Goal: Navigation & Orientation: Find specific page/section

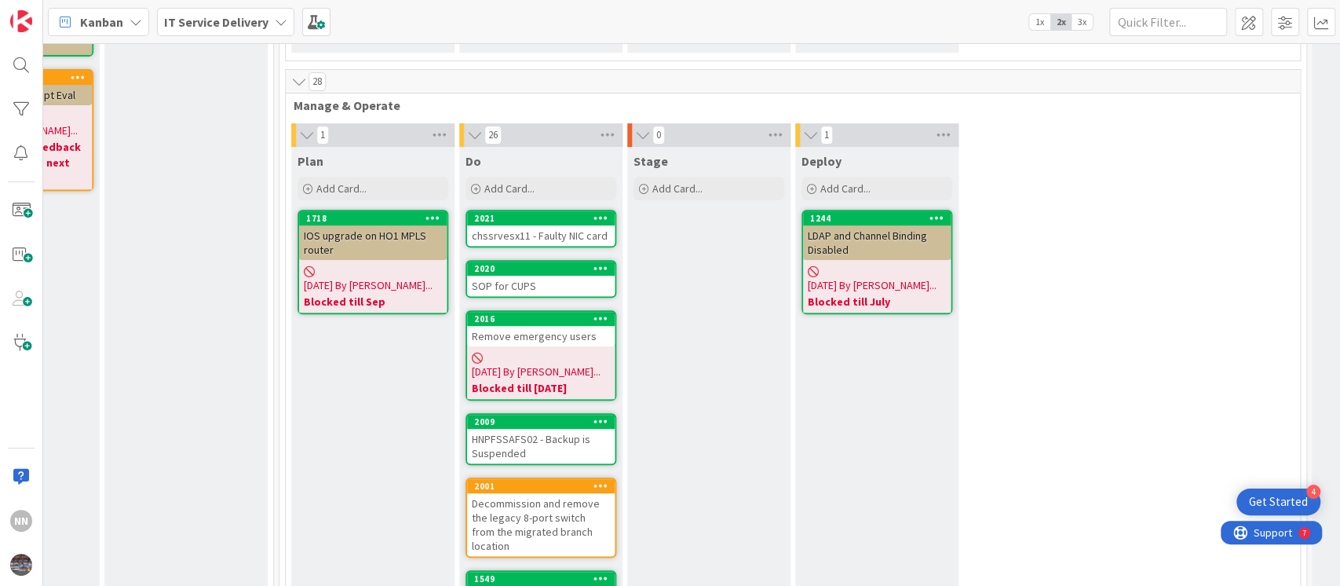
scroll to position [0, 623]
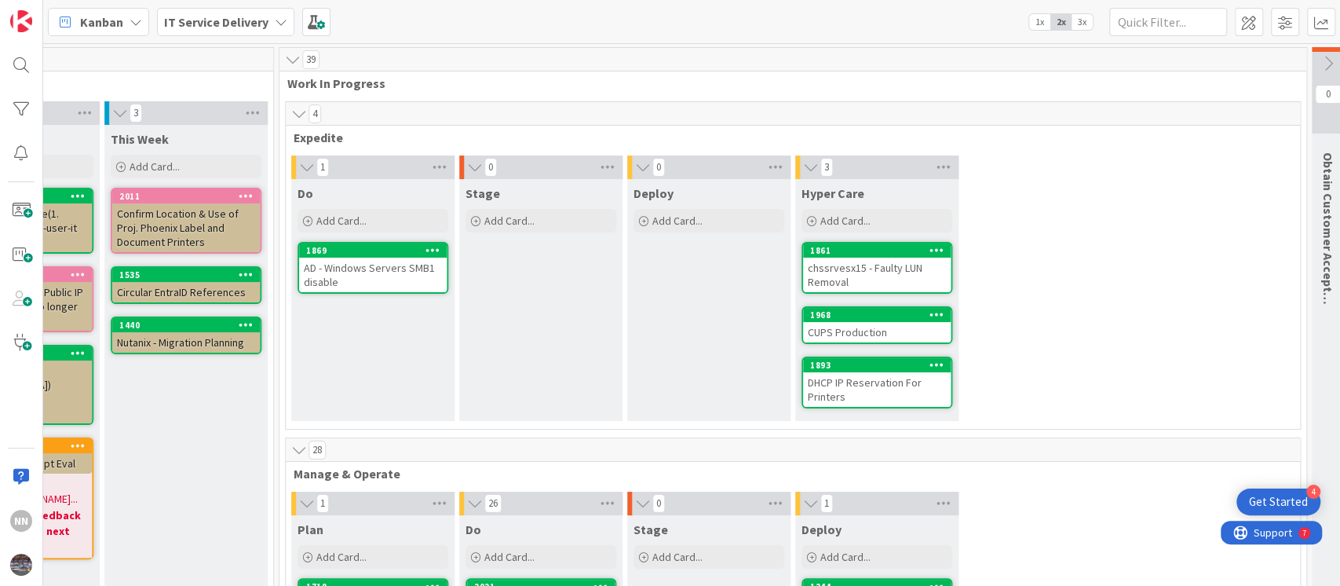
click at [389, 266] on div "AD - Windows Servers SMB1 disable" at bounding box center [373, 275] width 148 height 35
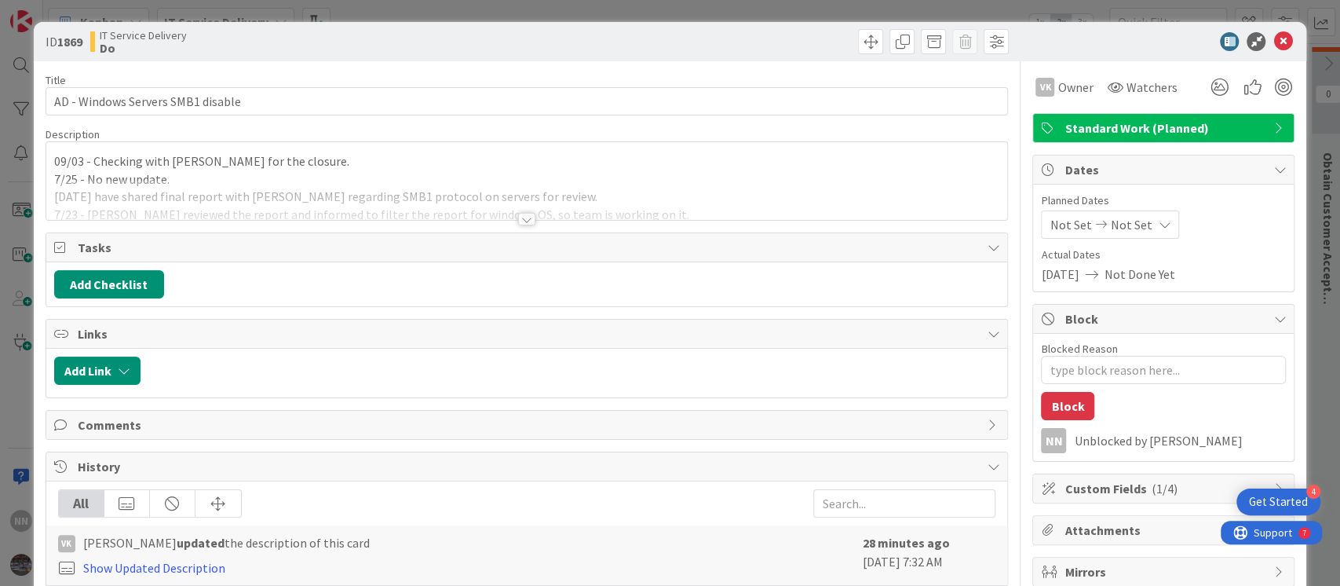
click at [519, 217] on div at bounding box center [526, 219] width 17 height 13
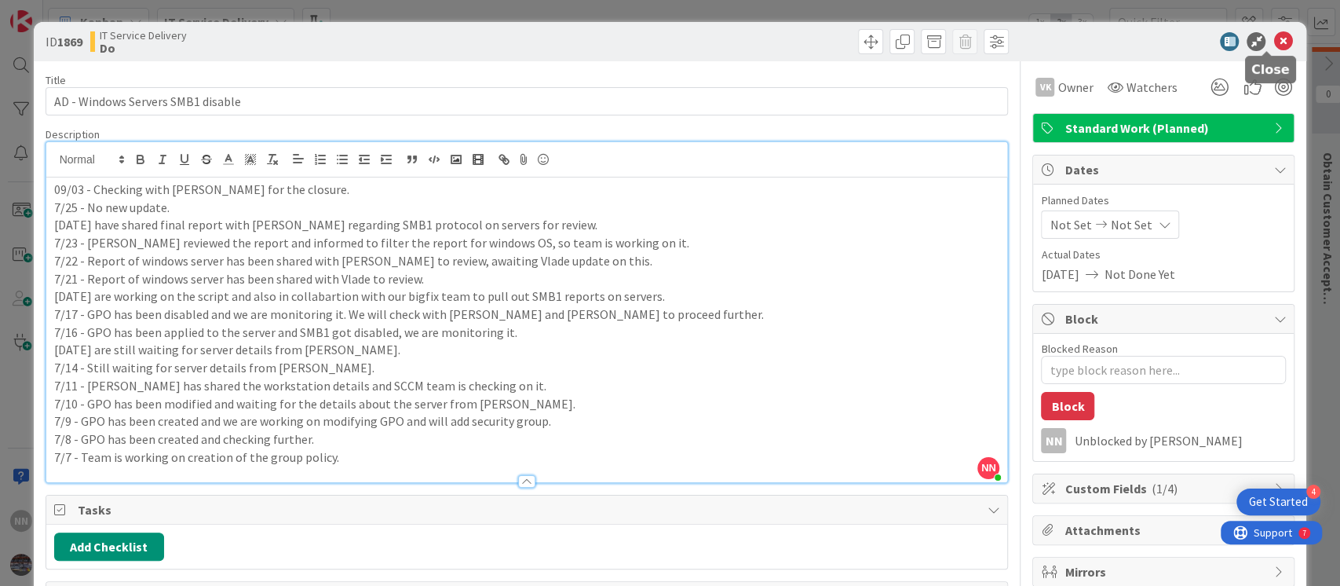
click at [1273, 41] on icon at bounding box center [1282, 41] width 19 height 19
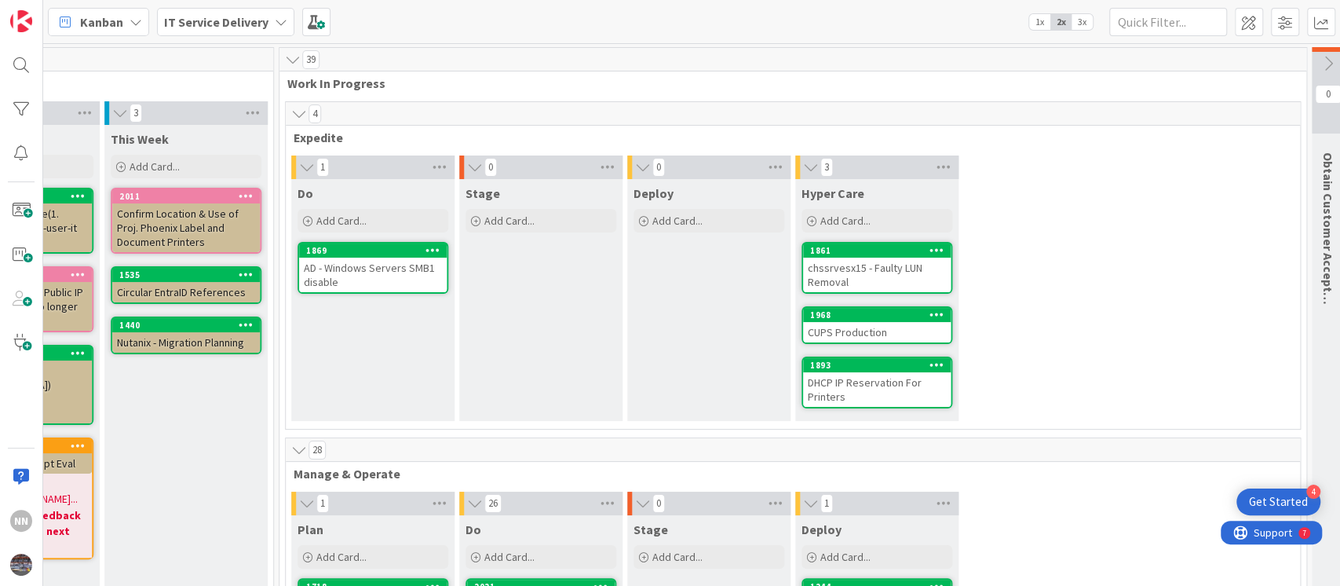
click at [362, 275] on div "AD - Windows Servers SMB1 disable" at bounding box center [373, 275] width 148 height 35
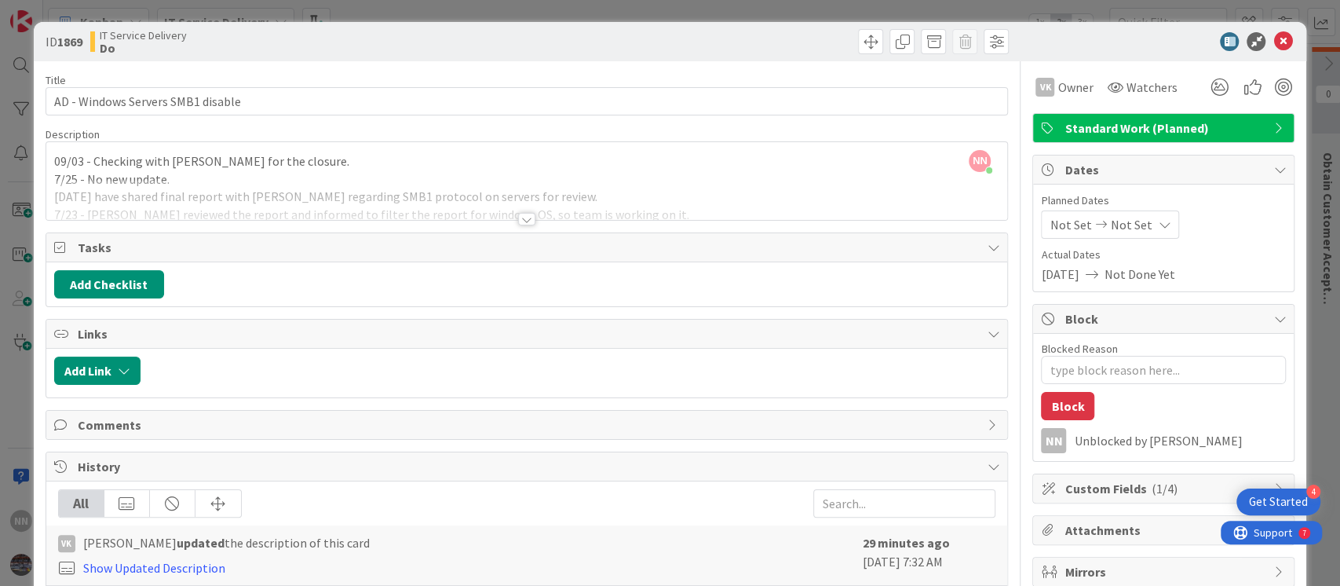
click at [518, 220] on div at bounding box center [526, 219] width 17 height 13
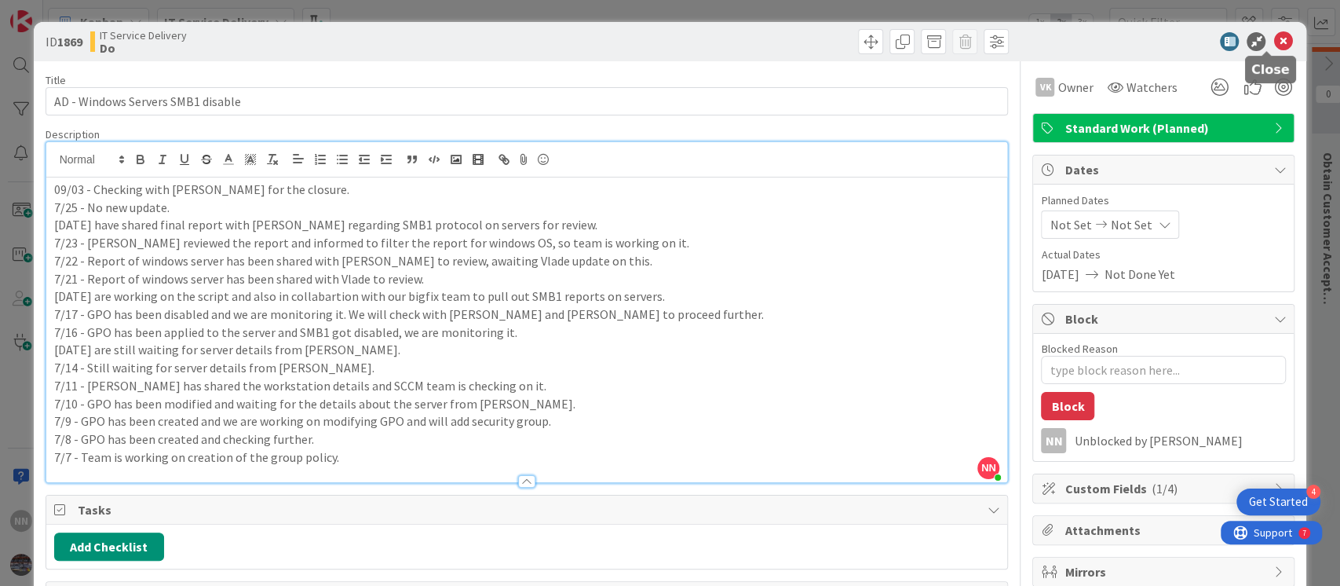
click at [1273, 43] on icon at bounding box center [1282, 41] width 19 height 19
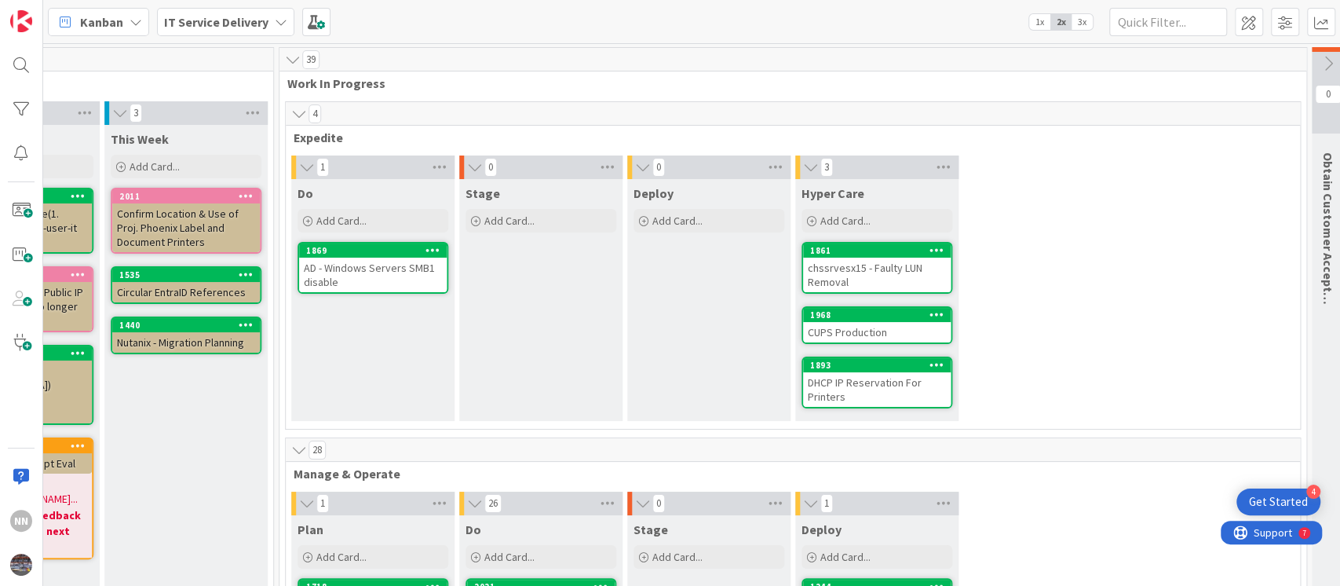
scroll to position [73, 628]
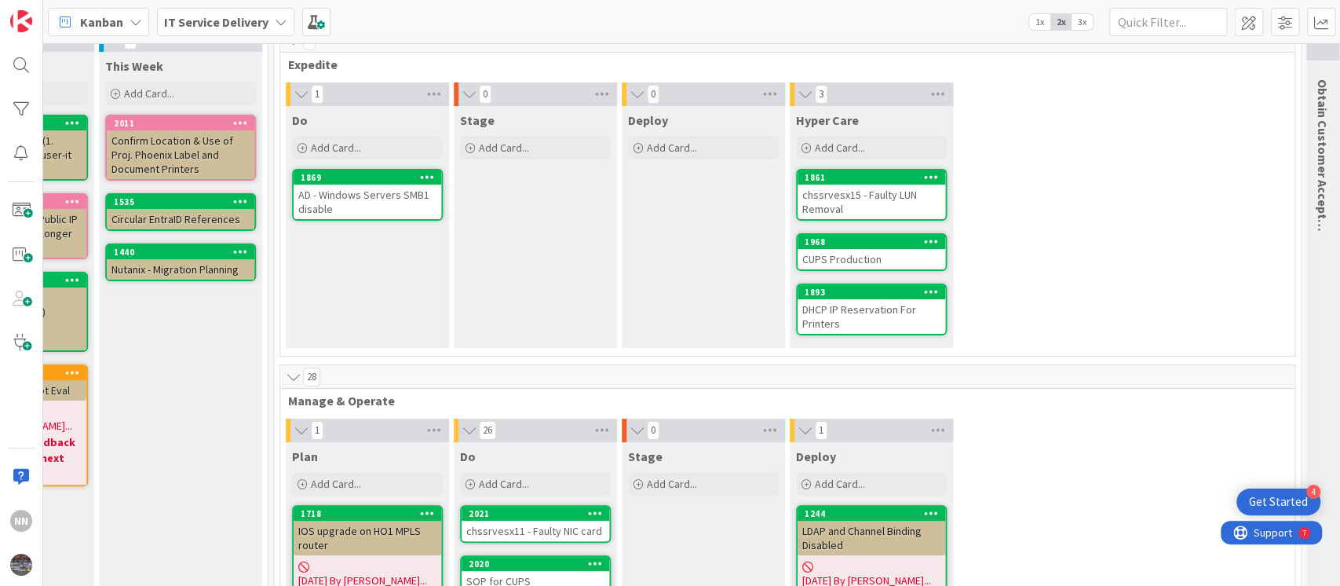
click at [909, 193] on div "chssrvesx15 - Faulty LUN Removal" at bounding box center [872, 201] width 148 height 35
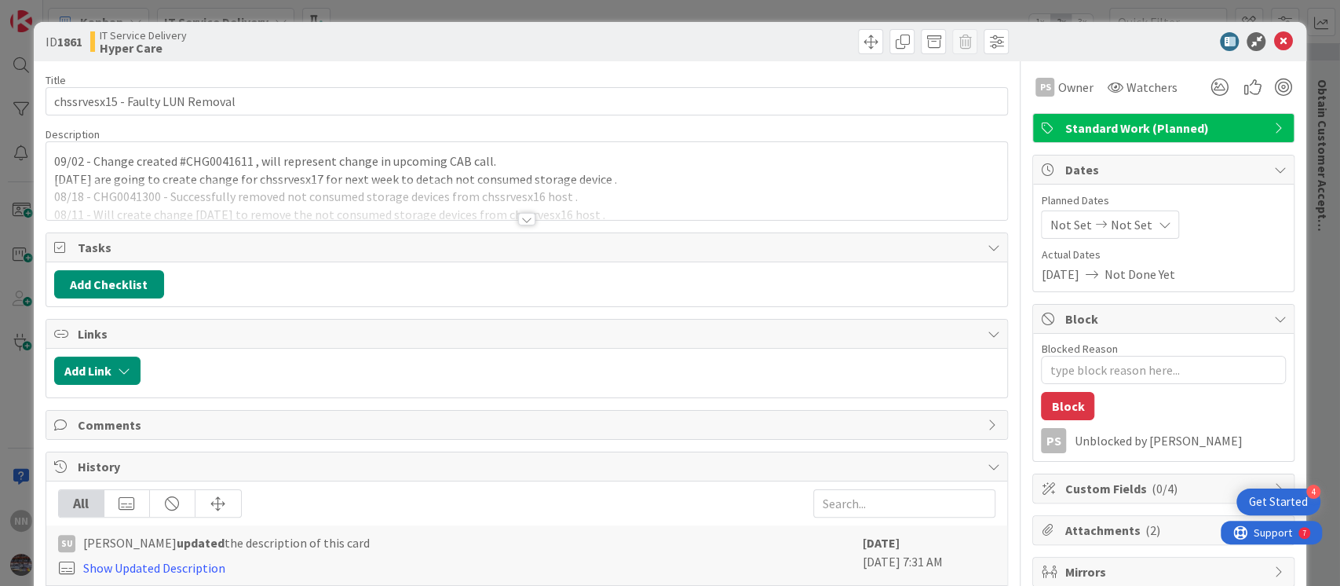
click at [521, 217] on div at bounding box center [526, 219] width 17 height 13
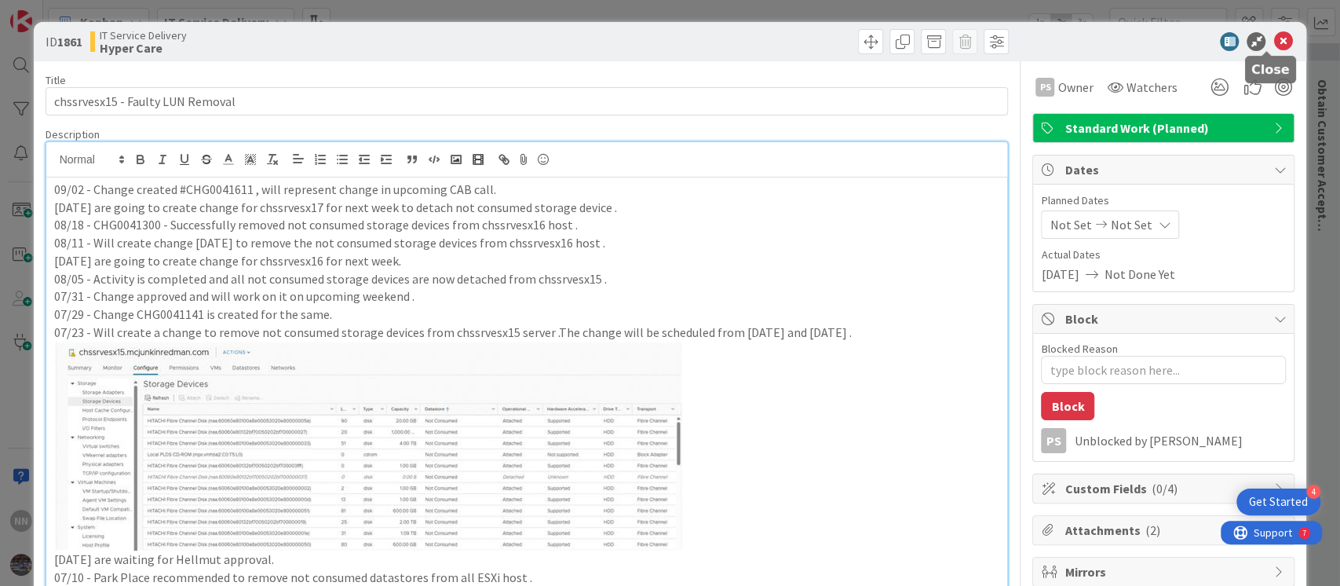
click at [1273, 46] on icon at bounding box center [1282, 41] width 19 height 19
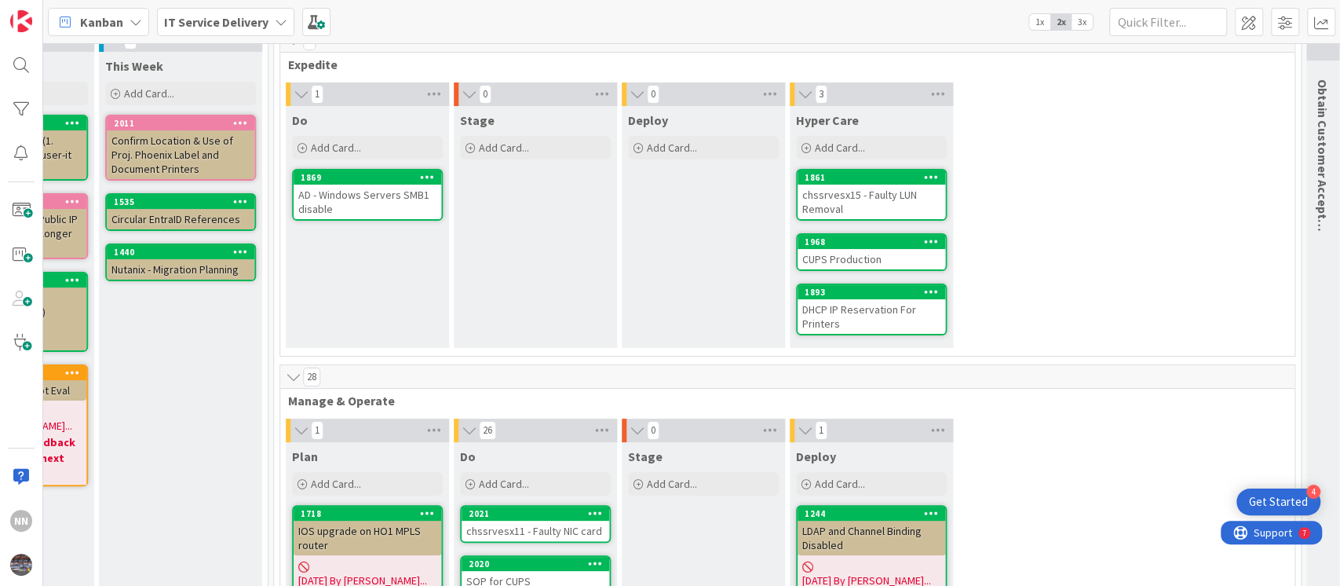
click at [867, 261] on div "CUPS Production" at bounding box center [872, 259] width 148 height 20
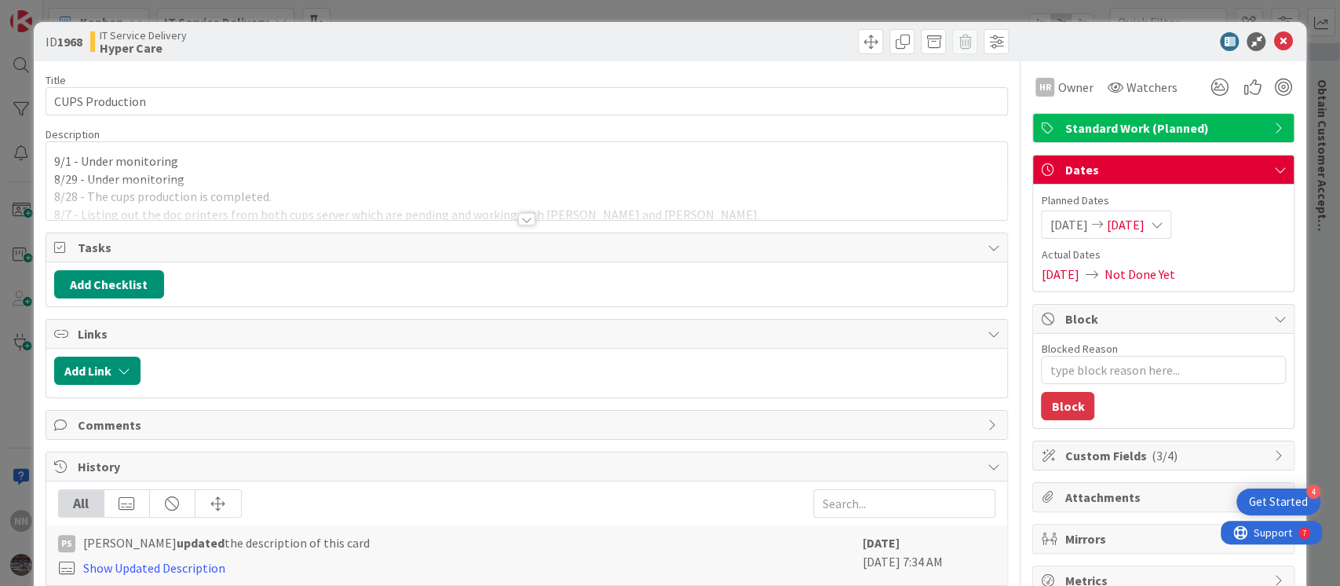
click at [518, 219] on div at bounding box center [526, 219] width 17 height 13
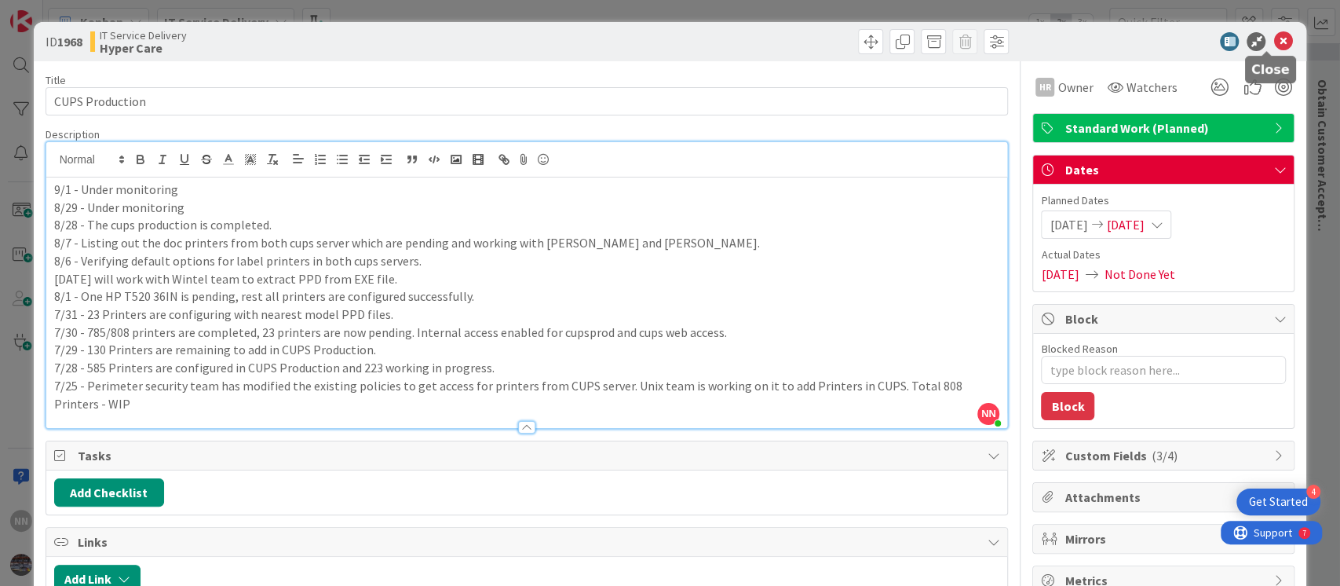
click at [1273, 41] on icon at bounding box center [1282, 41] width 19 height 19
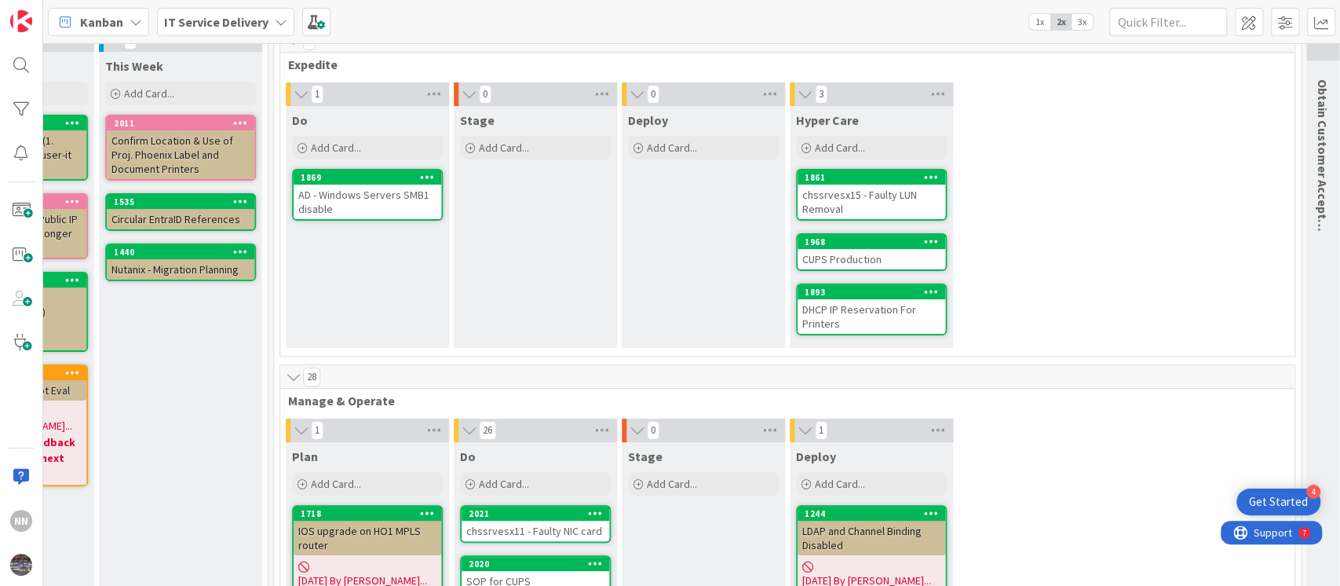
click at [890, 320] on div "DHCP IP Reservation For Printers" at bounding box center [872, 316] width 148 height 35
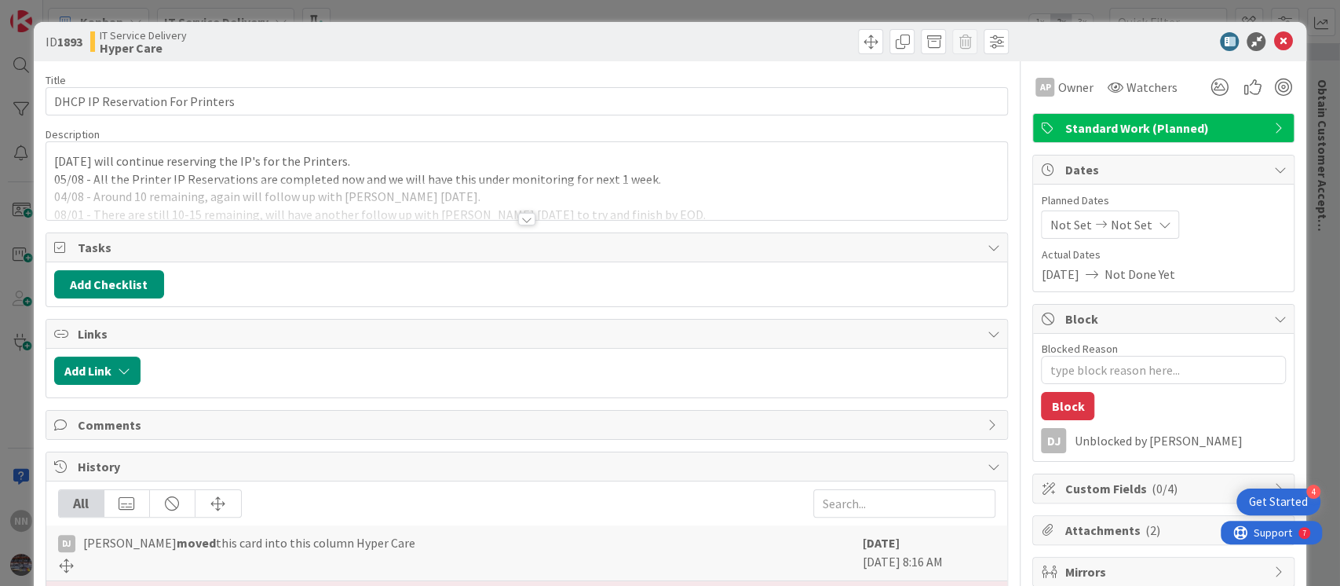
click at [524, 217] on div at bounding box center [526, 219] width 17 height 13
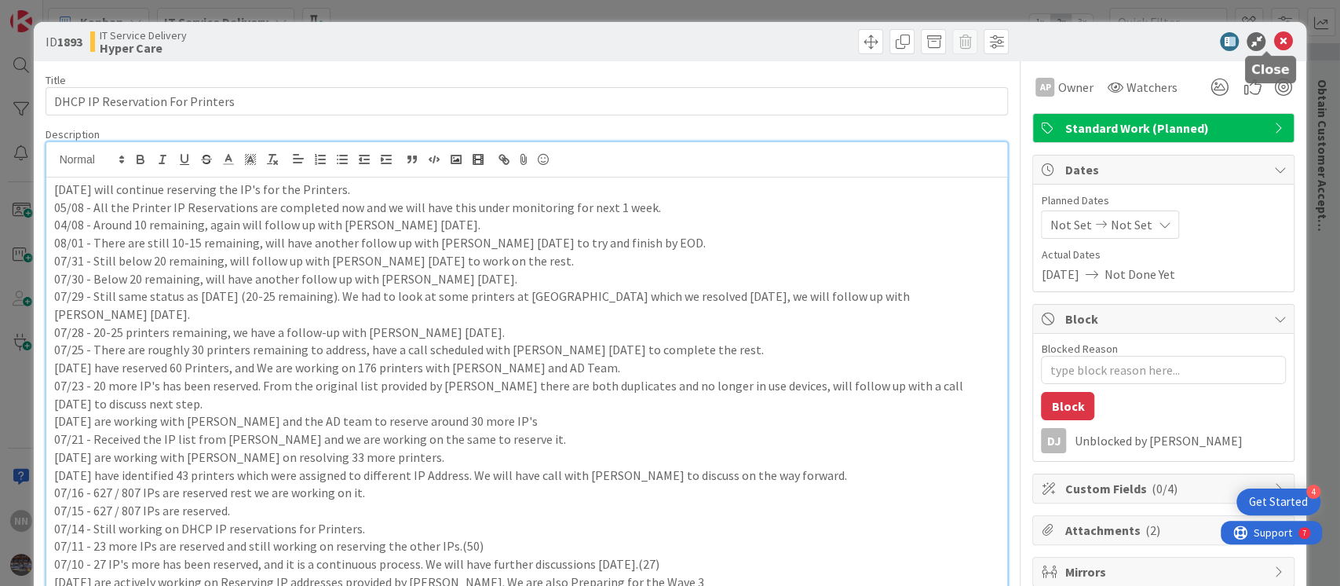
click at [1273, 38] on icon at bounding box center [1282, 41] width 19 height 19
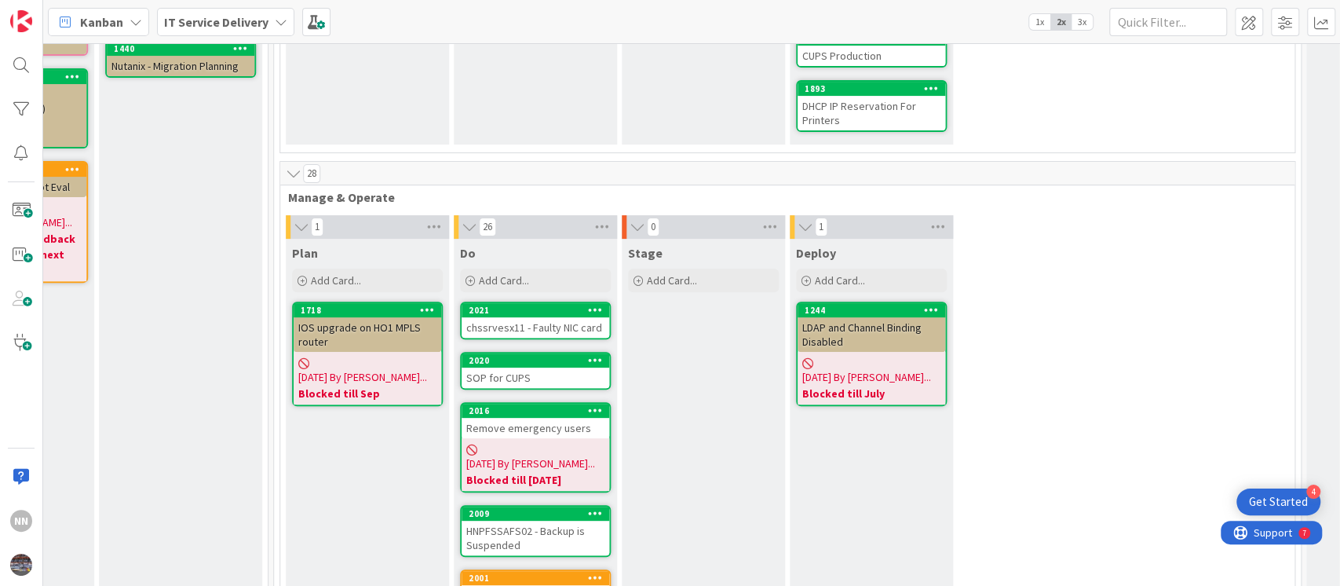
scroll to position [418, 628]
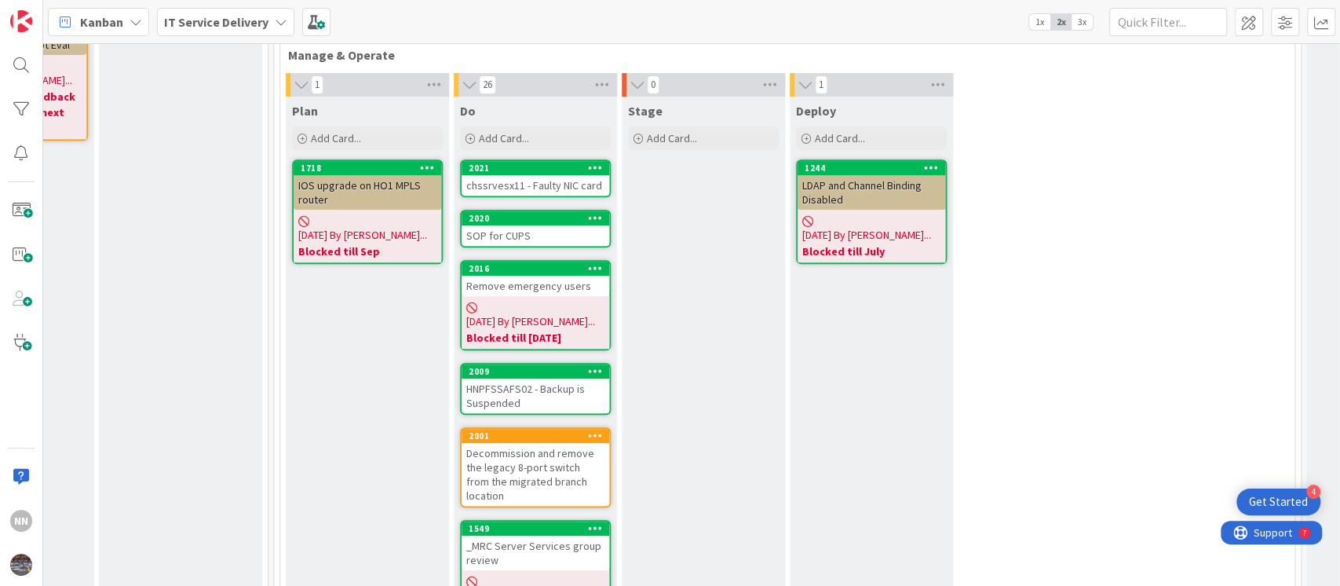
click at [516, 178] on div "chssrvesx11 - Faulty NIC card" at bounding box center [536, 185] width 148 height 20
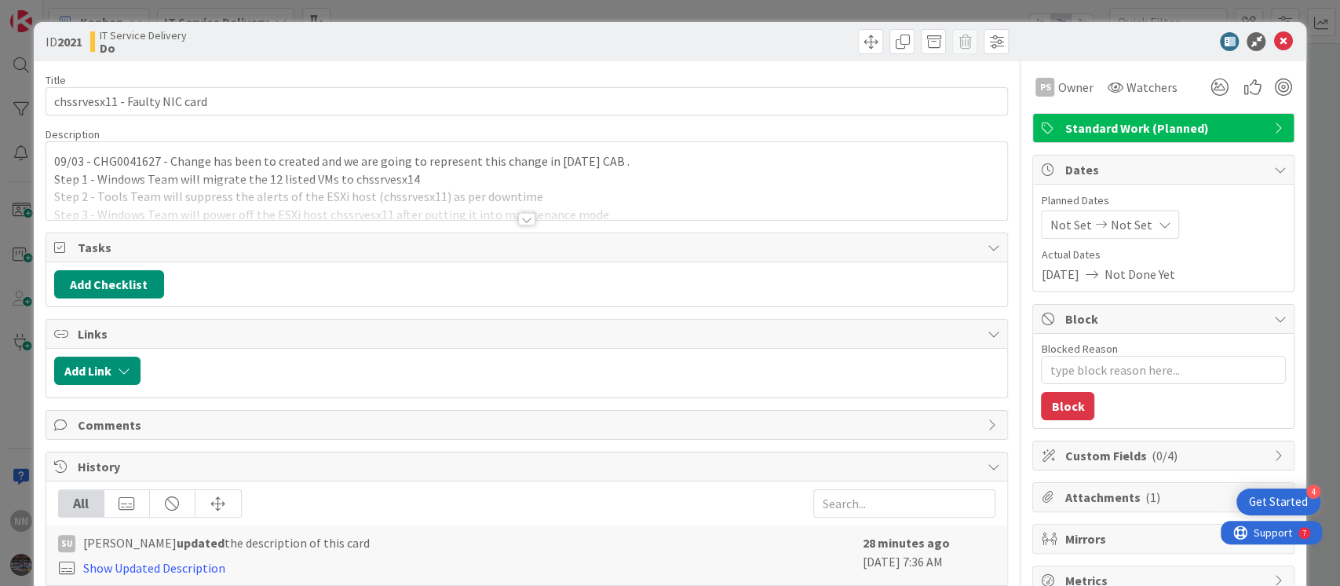
click at [518, 219] on div at bounding box center [526, 219] width 17 height 13
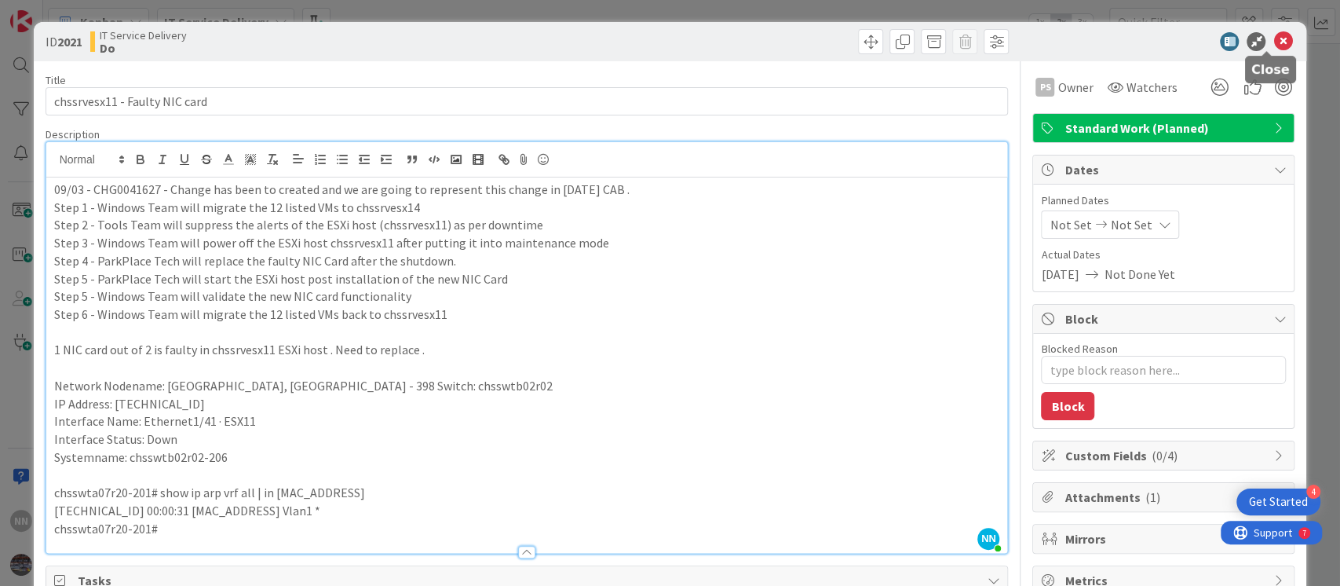
click at [1273, 44] on icon at bounding box center [1282, 41] width 19 height 19
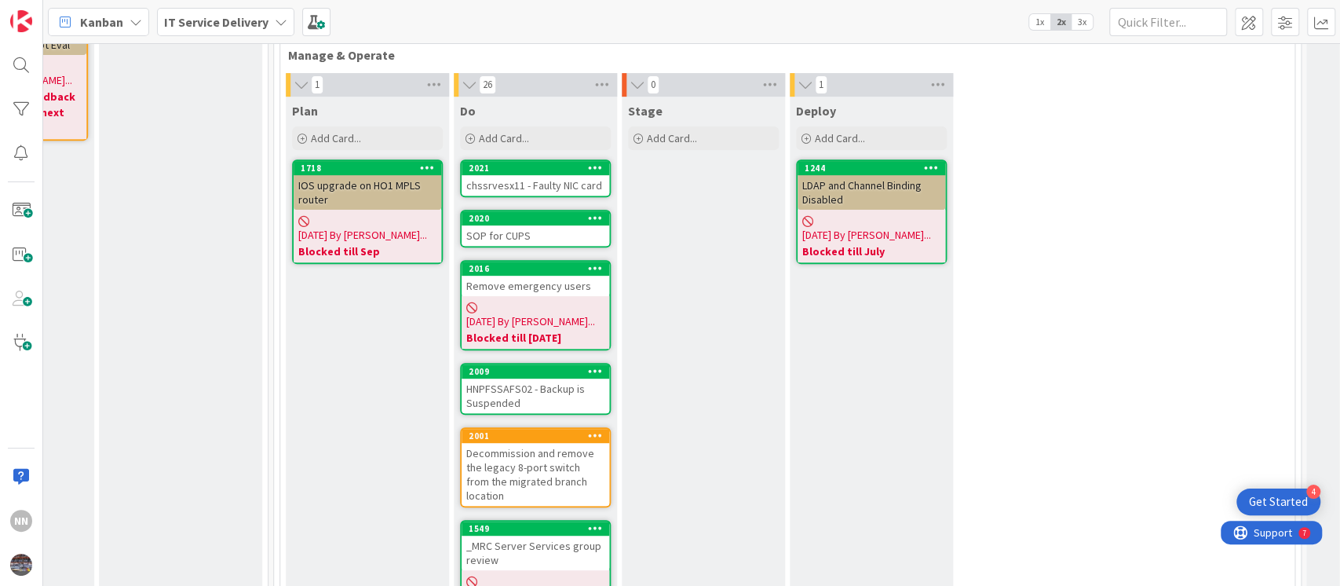
click at [546, 234] on div "SOP for CUPS" at bounding box center [536, 235] width 148 height 20
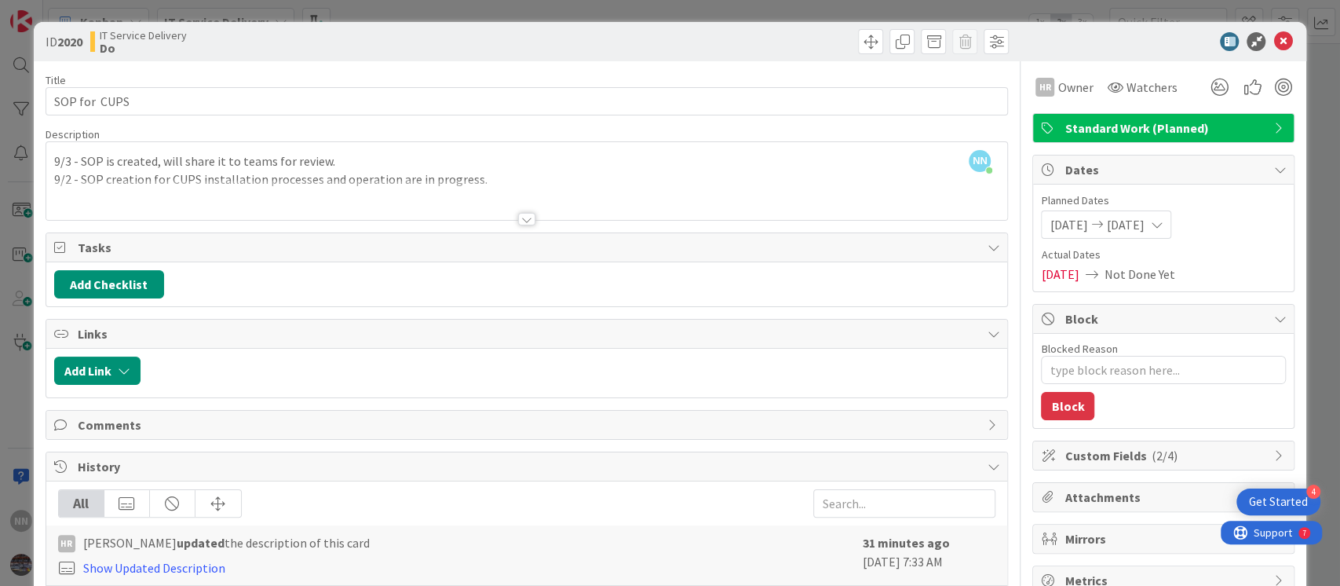
click at [520, 214] on div at bounding box center [526, 219] width 17 height 13
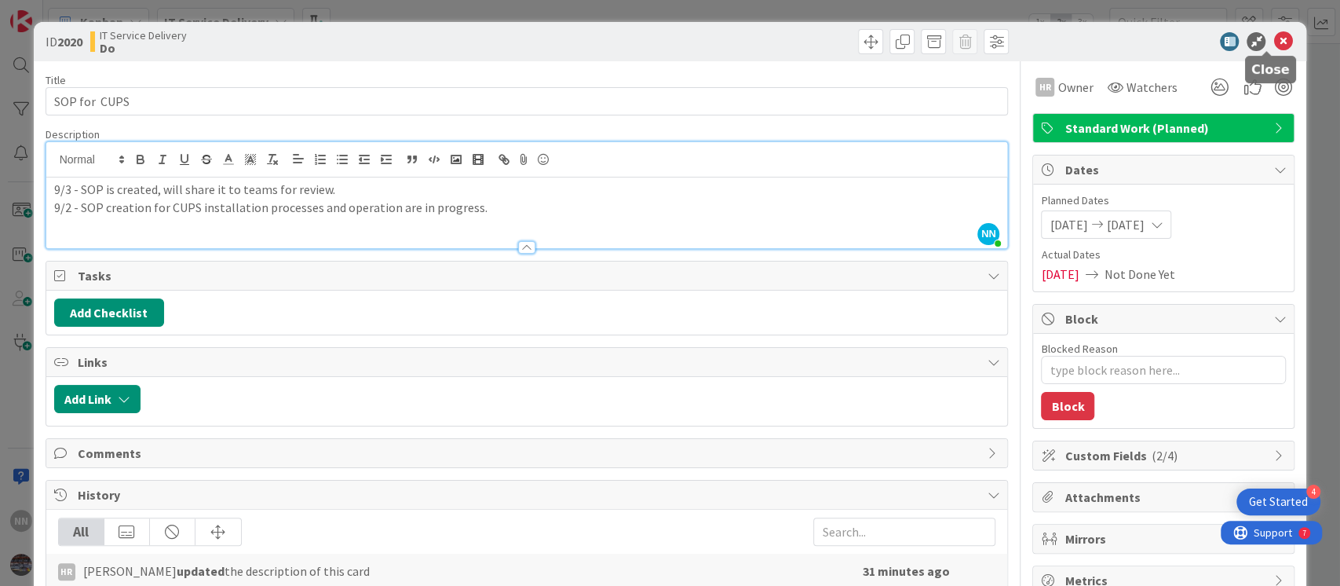
click at [1273, 42] on icon at bounding box center [1282, 41] width 19 height 19
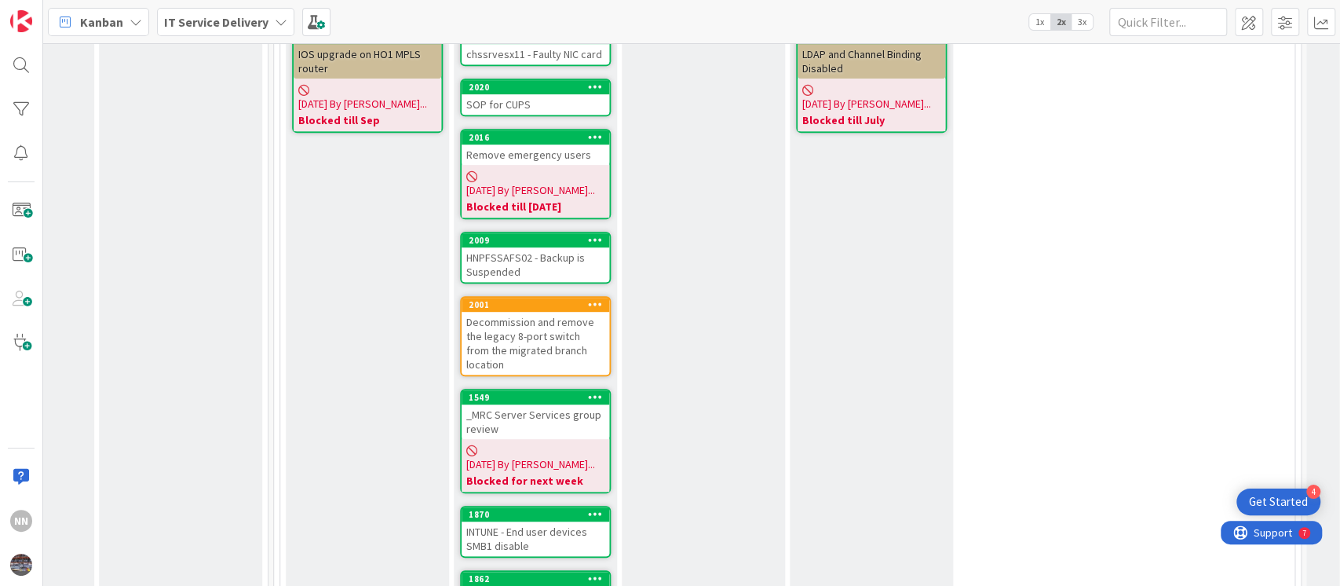
scroll to position [550, 628]
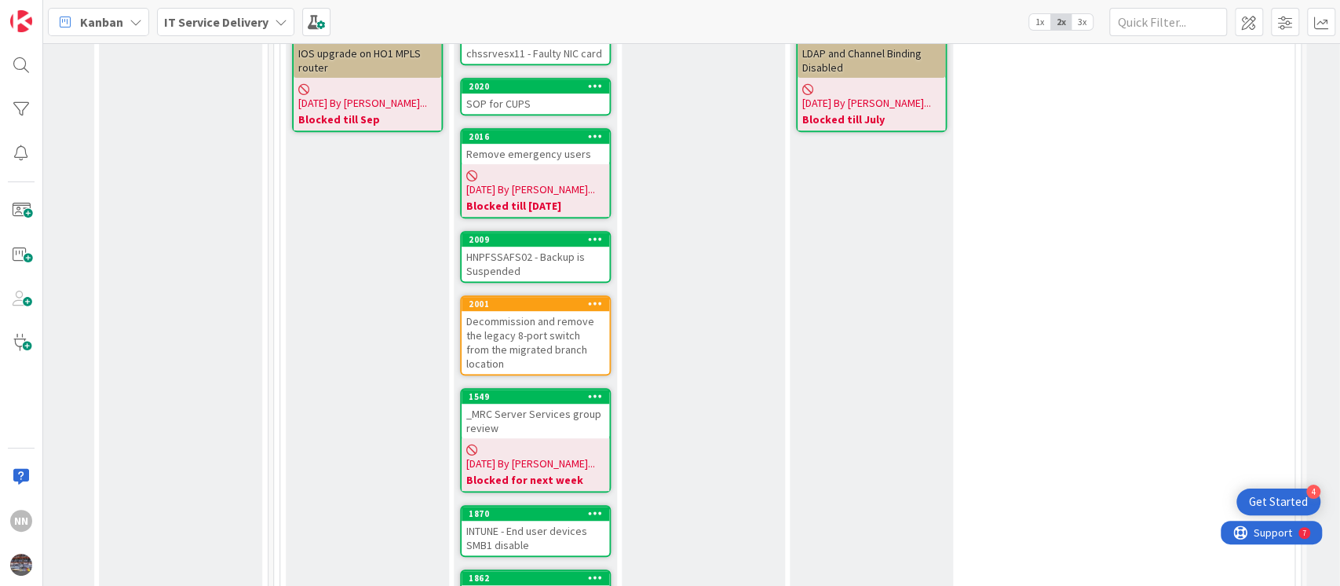
click at [528, 152] on div "Remove emergency users" at bounding box center [536, 154] width 148 height 20
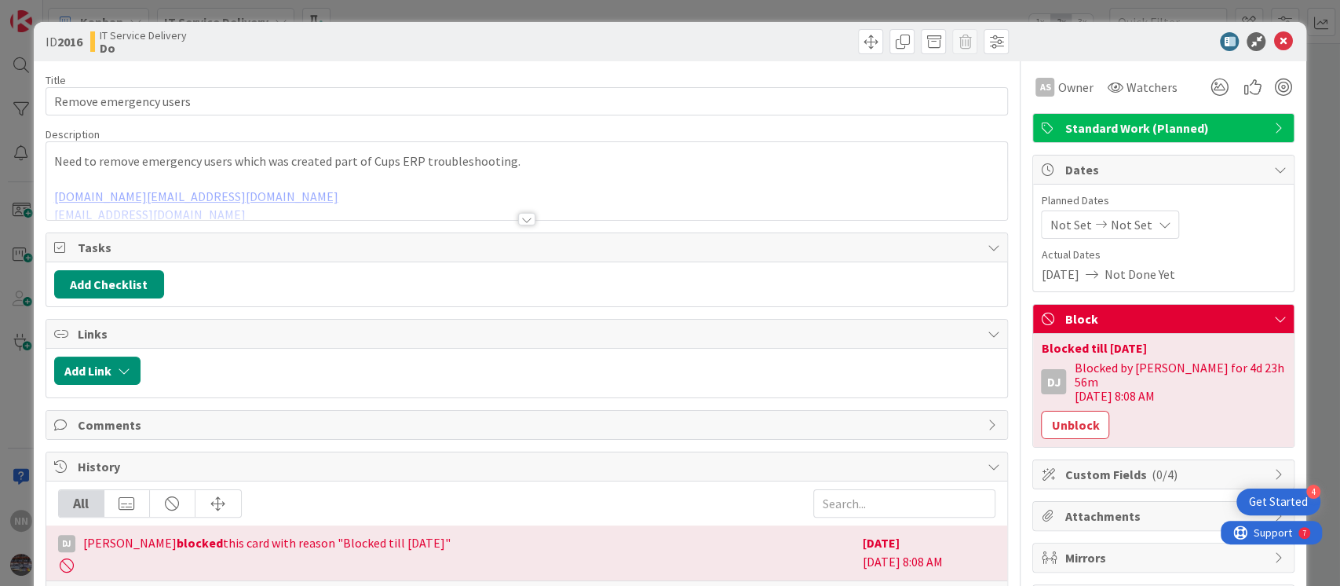
click at [518, 221] on div at bounding box center [526, 219] width 17 height 13
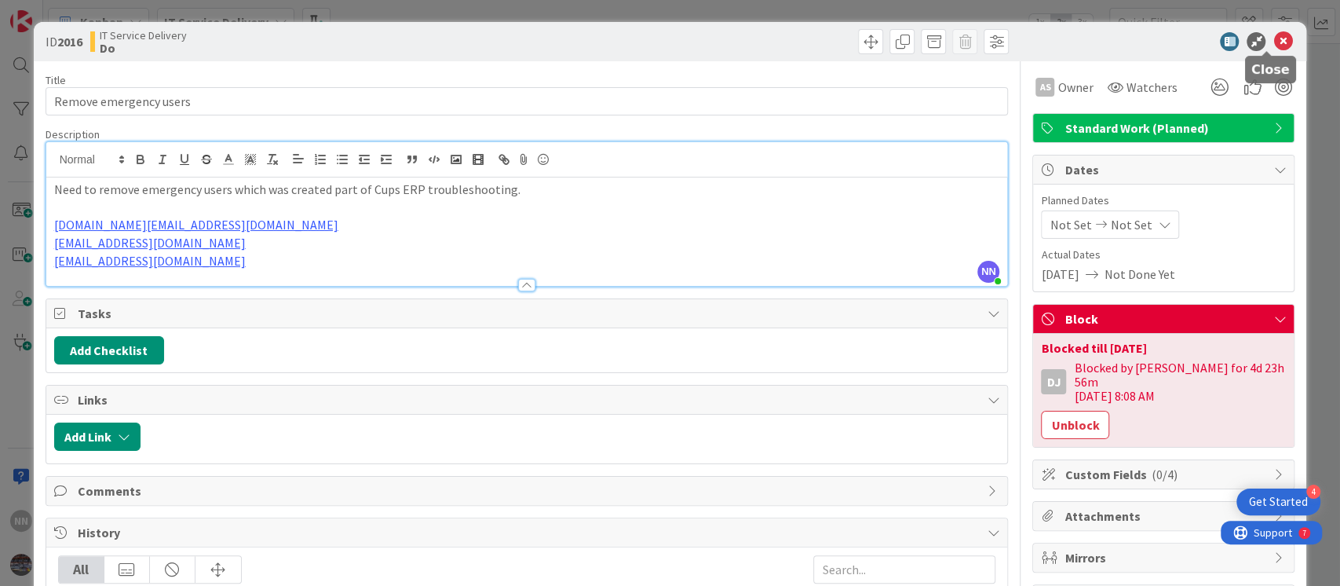
click at [1273, 41] on icon at bounding box center [1282, 41] width 19 height 19
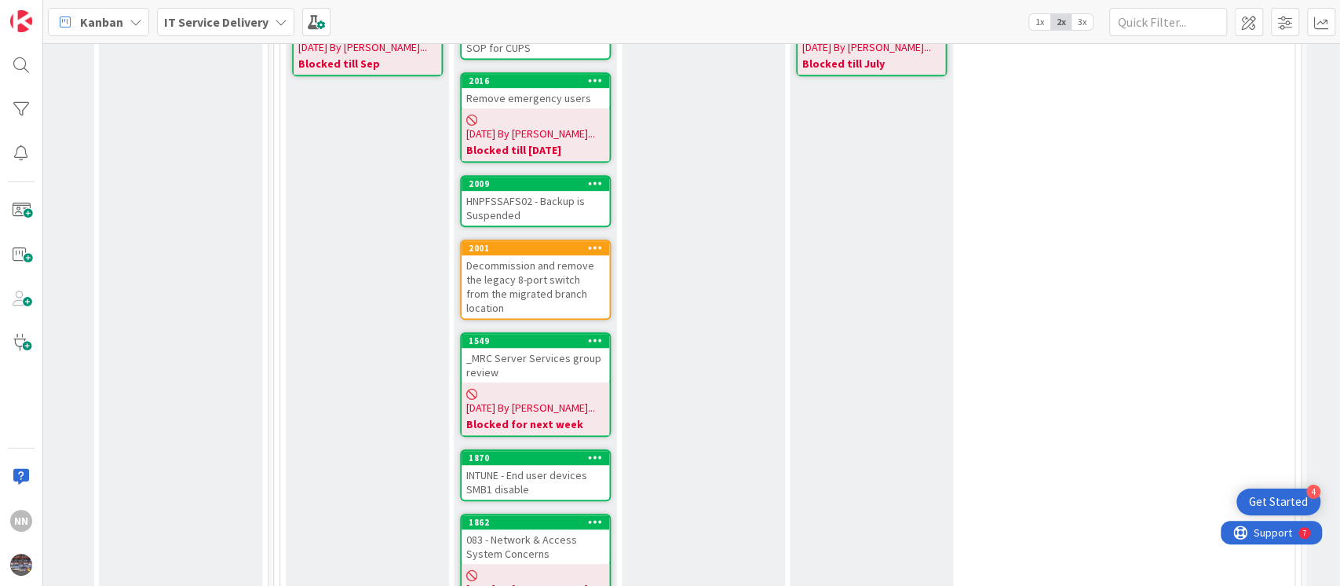
scroll to position [610, 628]
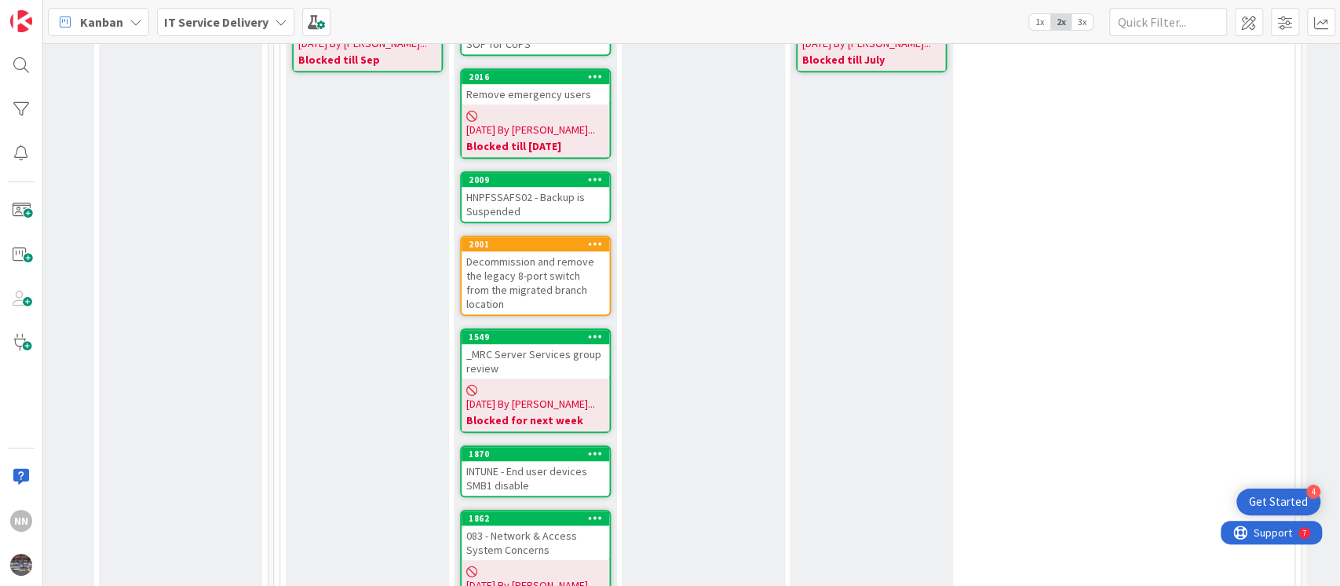
click at [542, 188] on div "HNPFSSAFS02 - Backup is Suspended" at bounding box center [536, 204] width 148 height 35
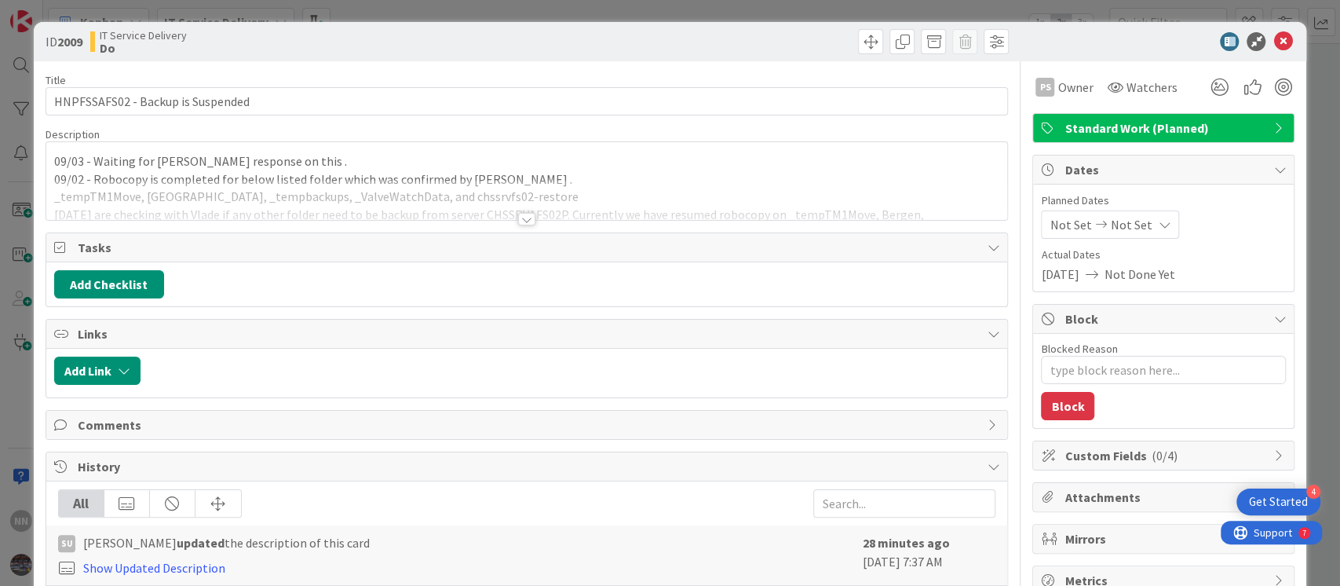
click at [520, 221] on div at bounding box center [526, 219] width 17 height 13
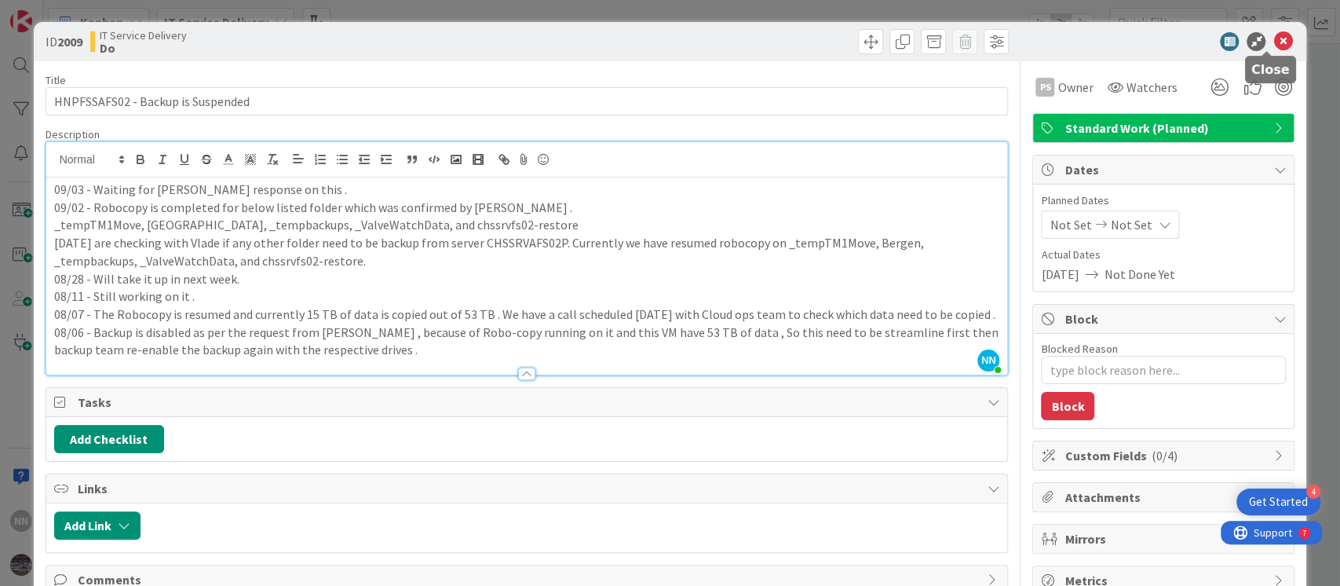
click at [1273, 42] on icon at bounding box center [1282, 41] width 19 height 19
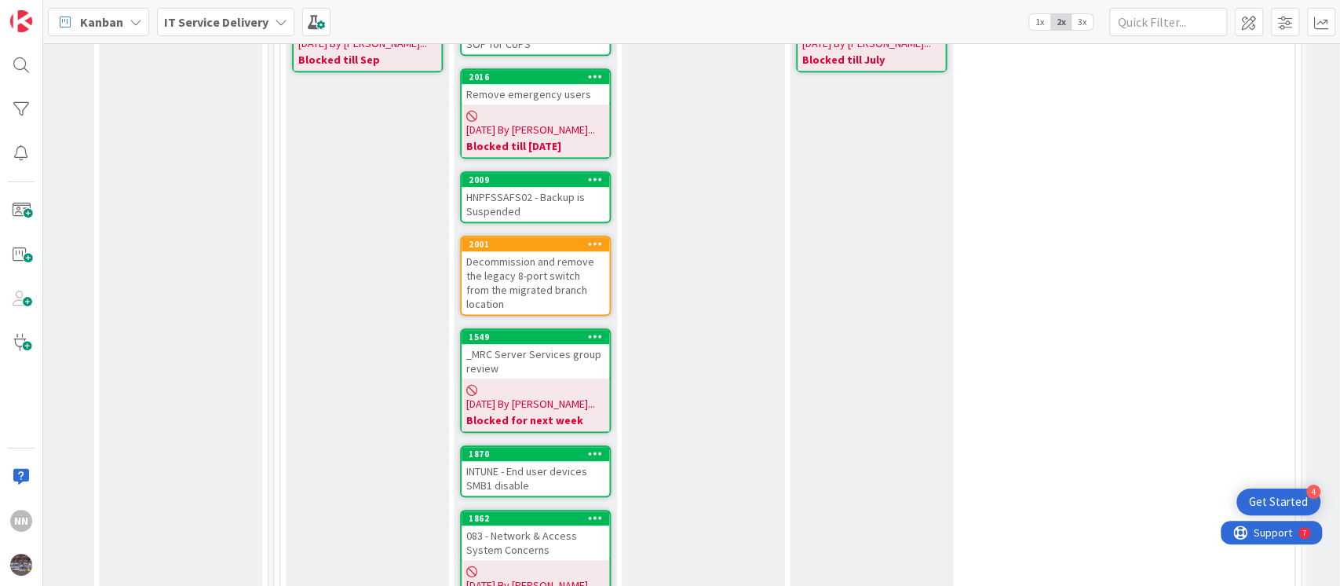
scroll to position [667, 628]
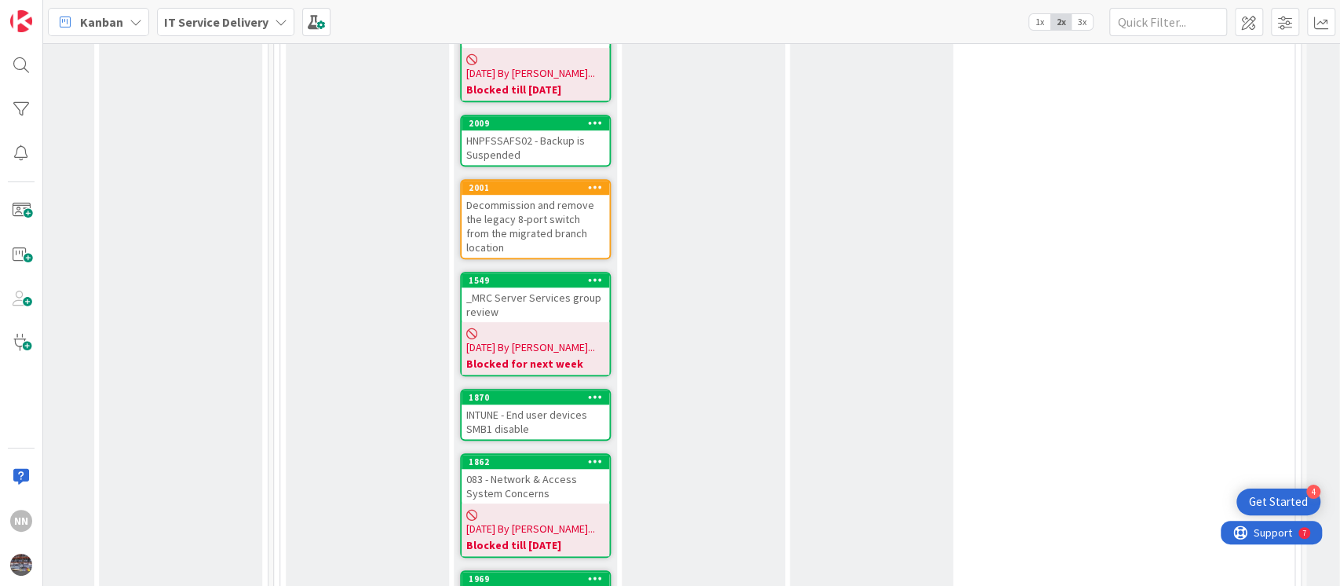
click at [547, 199] on div "Decommission and remove the legacy 8-port switch from the migrated branch locat…" at bounding box center [536, 226] width 148 height 63
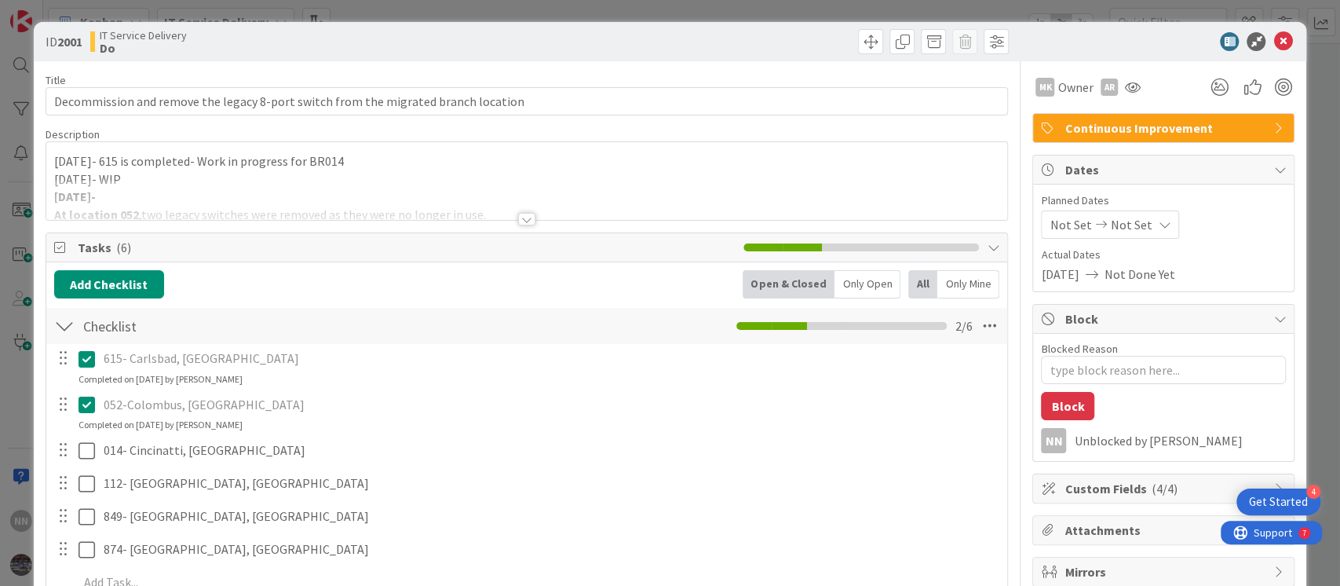
click at [520, 218] on div at bounding box center [526, 219] width 17 height 13
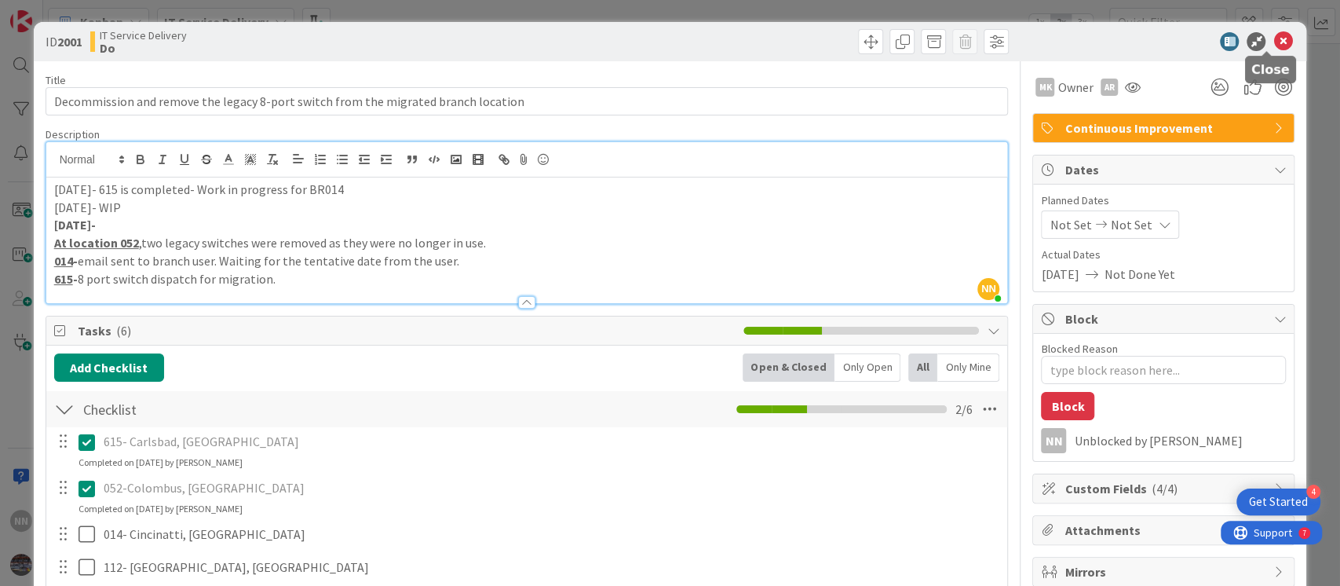
click at [1273, 36] on icon at bounding box center [1282, 41] width 19 height 19
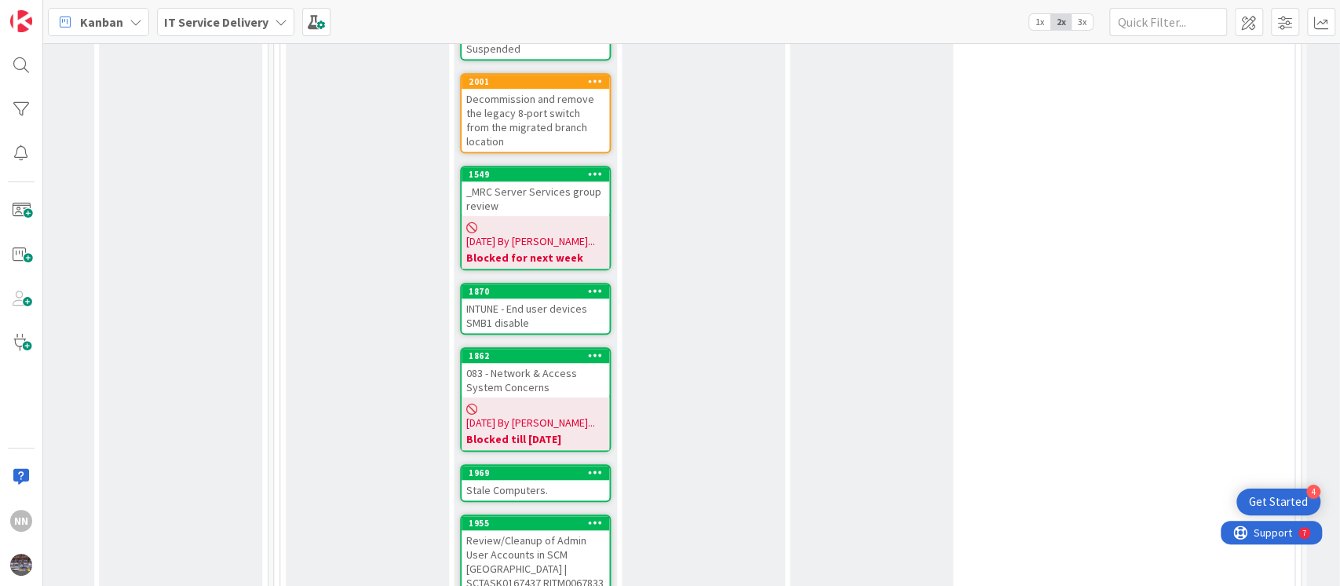
scroll to position [772, 628]
click at [559, 182] on div "_MRC Server Services group review" at bounding box center [536, 199] width 148 height 35
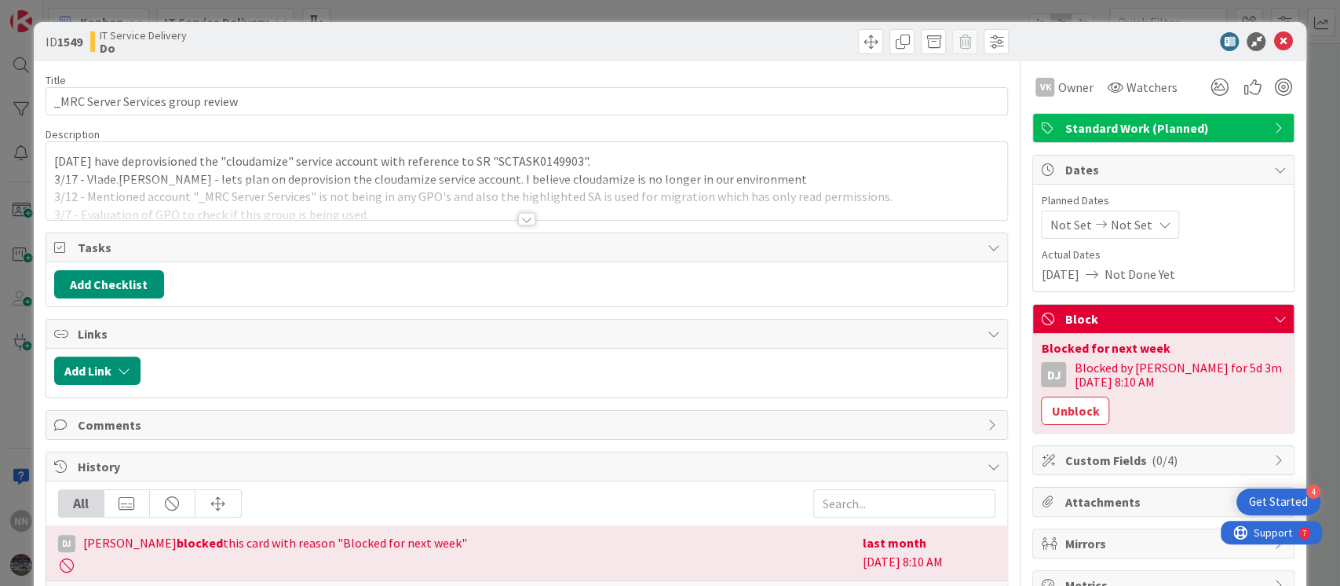
click at [520, 213] on div at bounding box center [526, 219] width 17 height 13
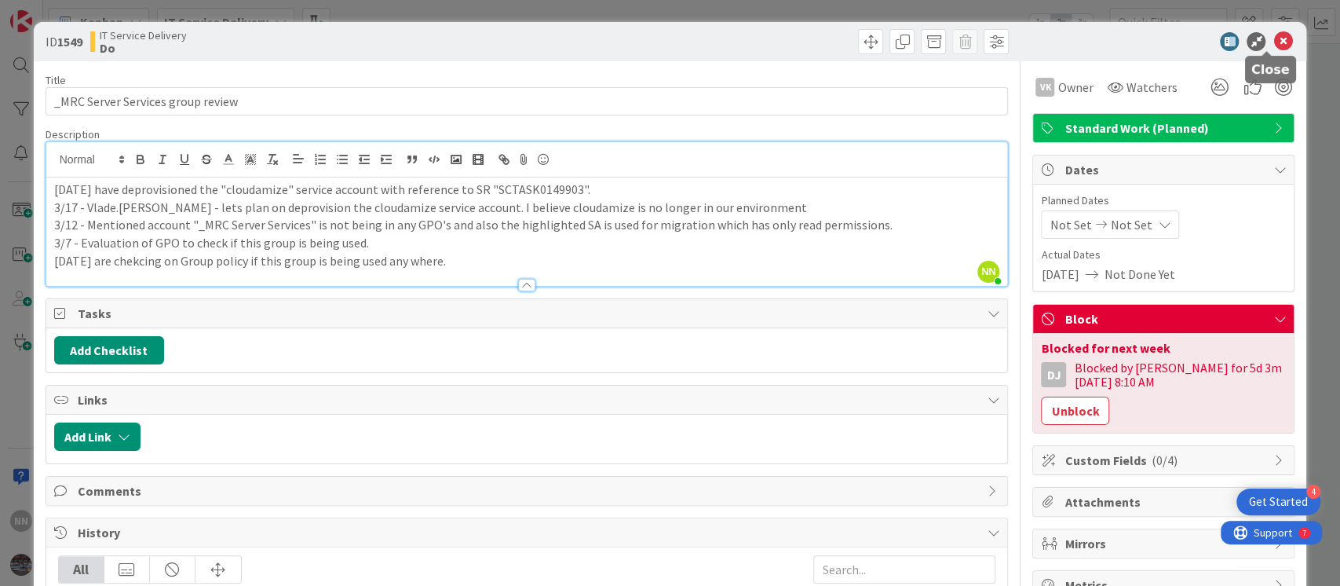
click at [1273, 41] on icon at bounding box center [1282, 41] width 19 height 19
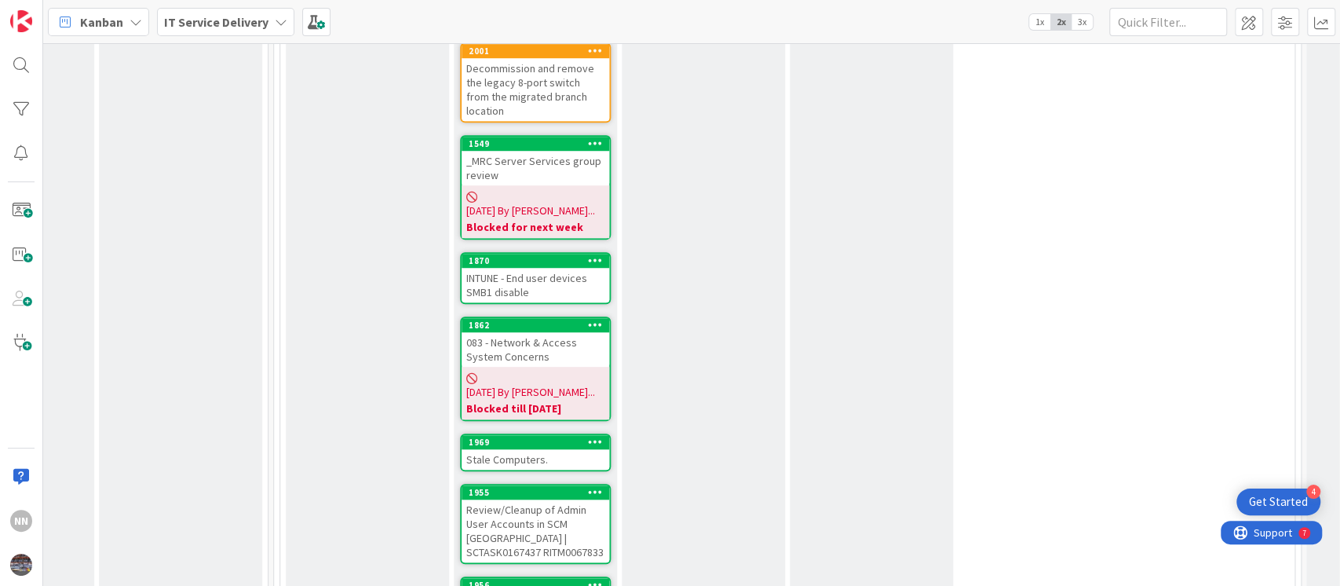
click at [550, 268] on div "INTUNE - End user devices SMB1 disable" at bounding box center [536, 285] width 148 height 35
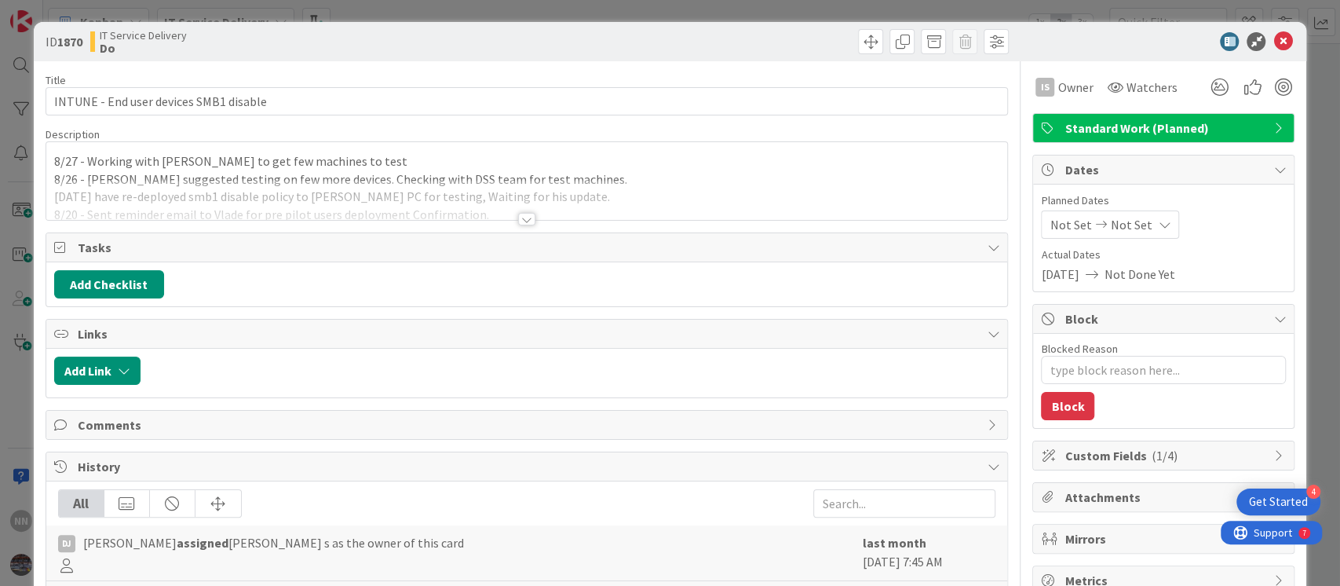
click at [518, 221] on div at bounding box center [526, 219] width 17 height 13
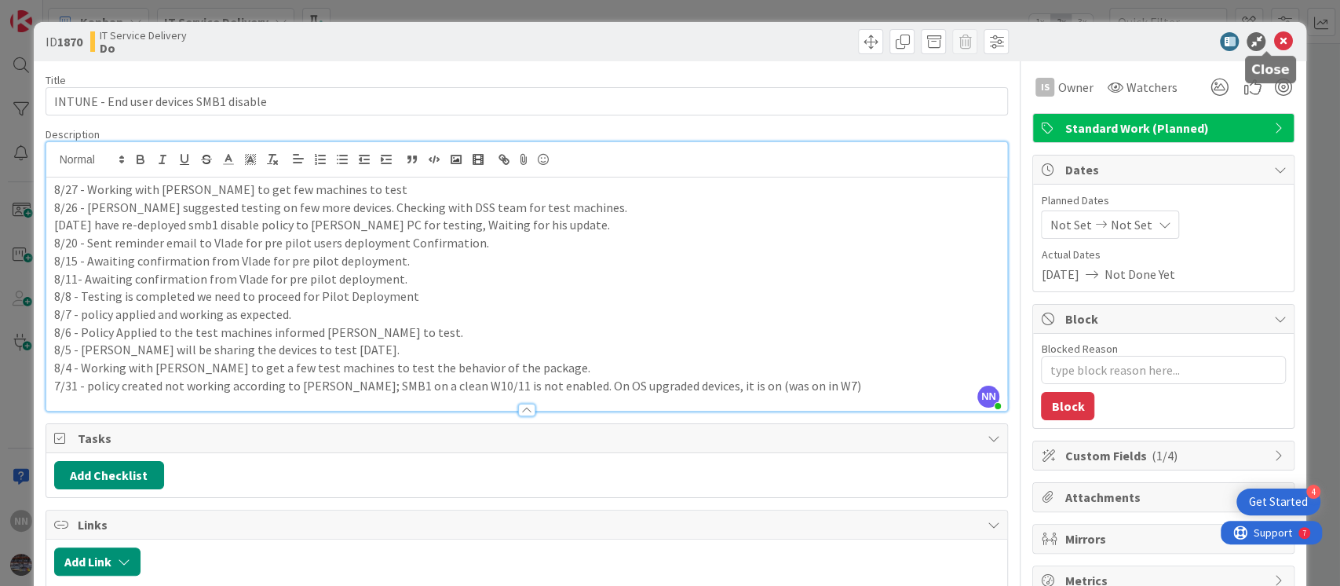
click at [1273, 43] on icon at bounding box center [1282, 41] width 19 height 19
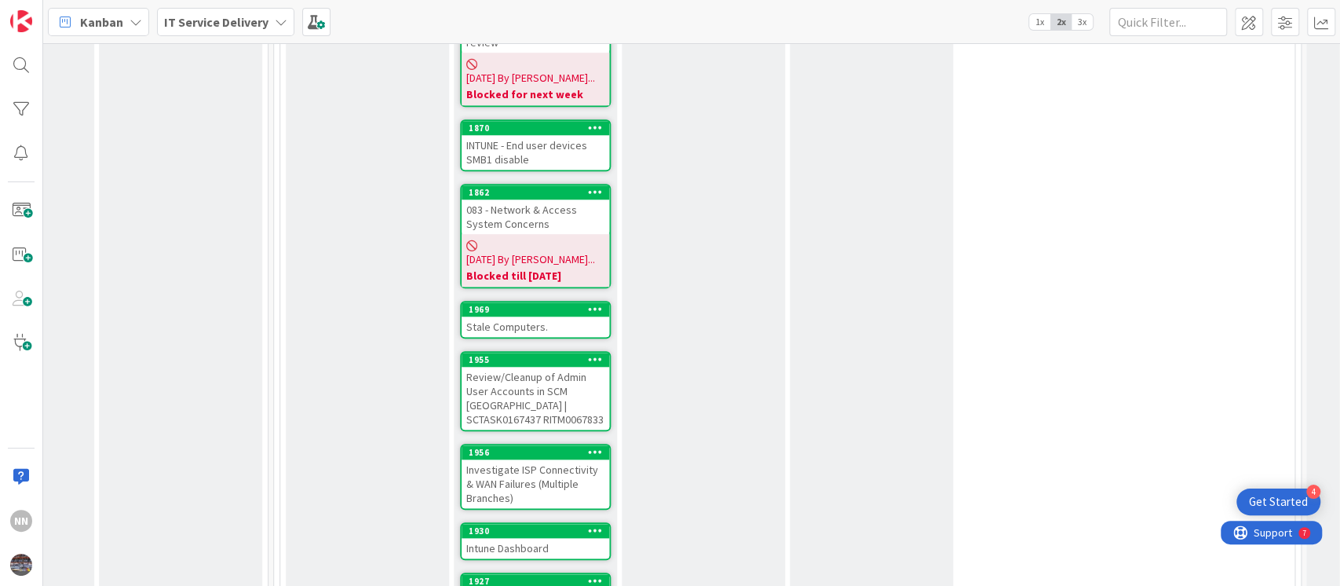
scroll to position [952, 628]
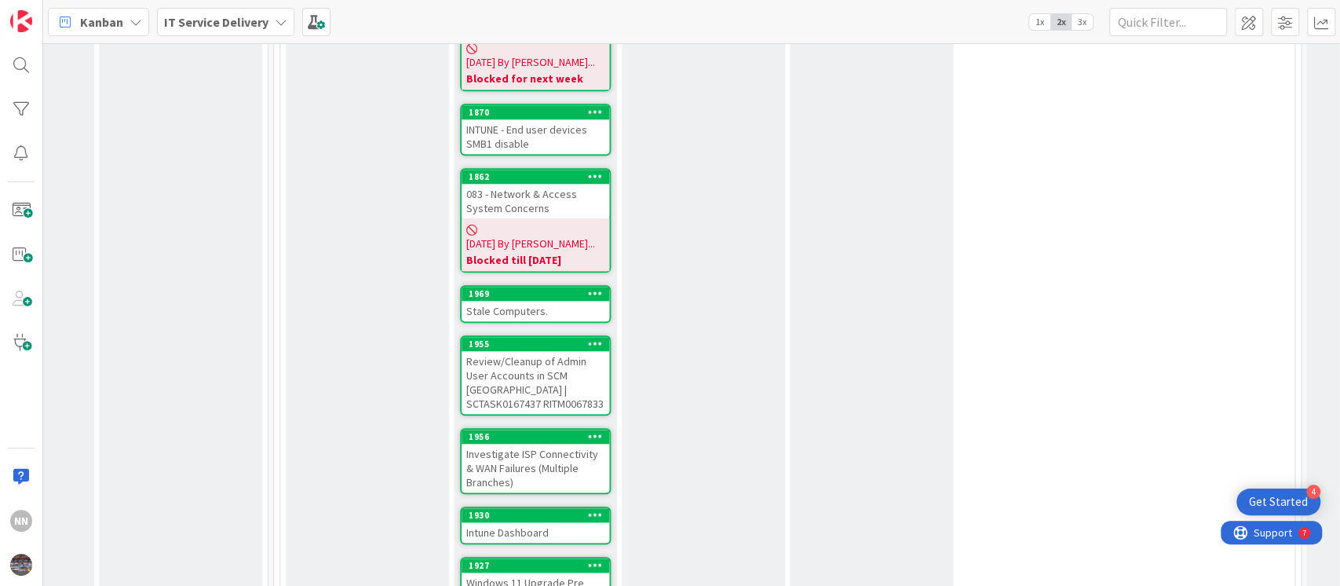
click at [532, 301] on div "Stale Computers." at bounding box center [536, 311] width 148 height 20
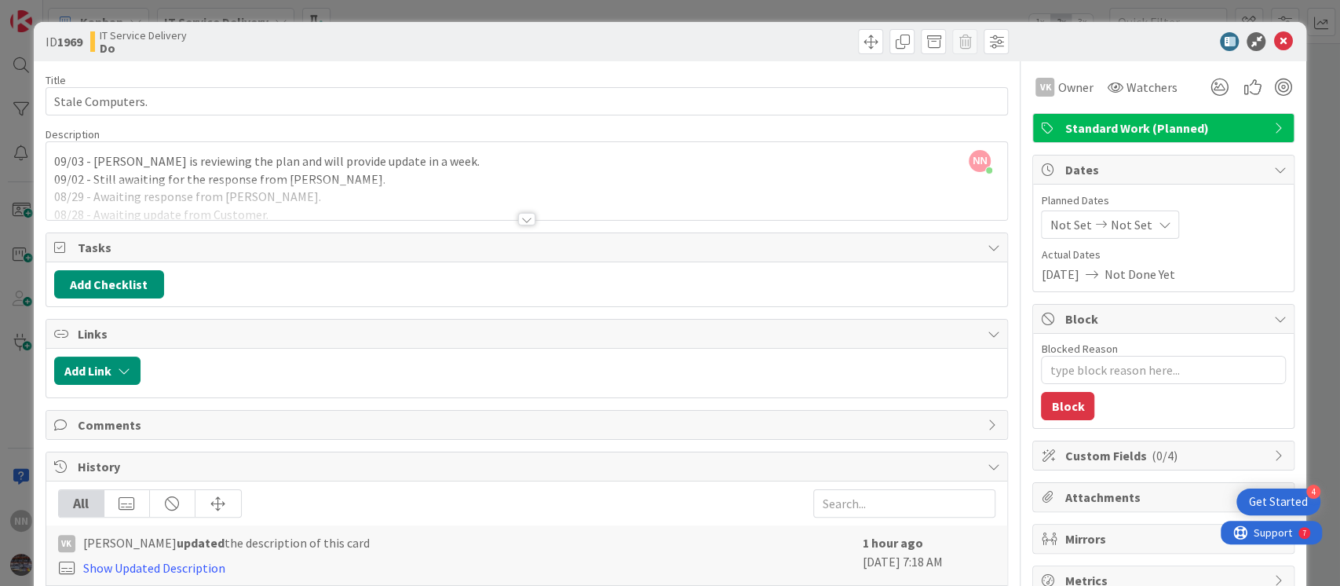
click at [518, 217] on div at bounding box center [526, 219] width 17 height 13
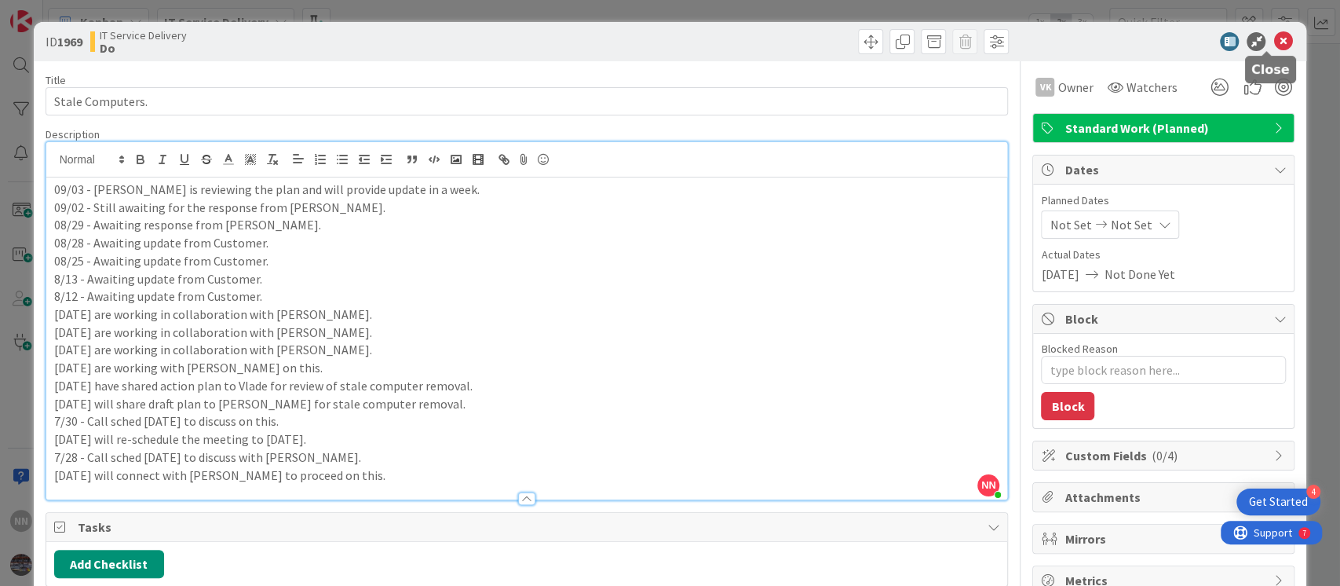
click at [1273, 43] on icon at bounding box center [1282, 41] width 19 height 19
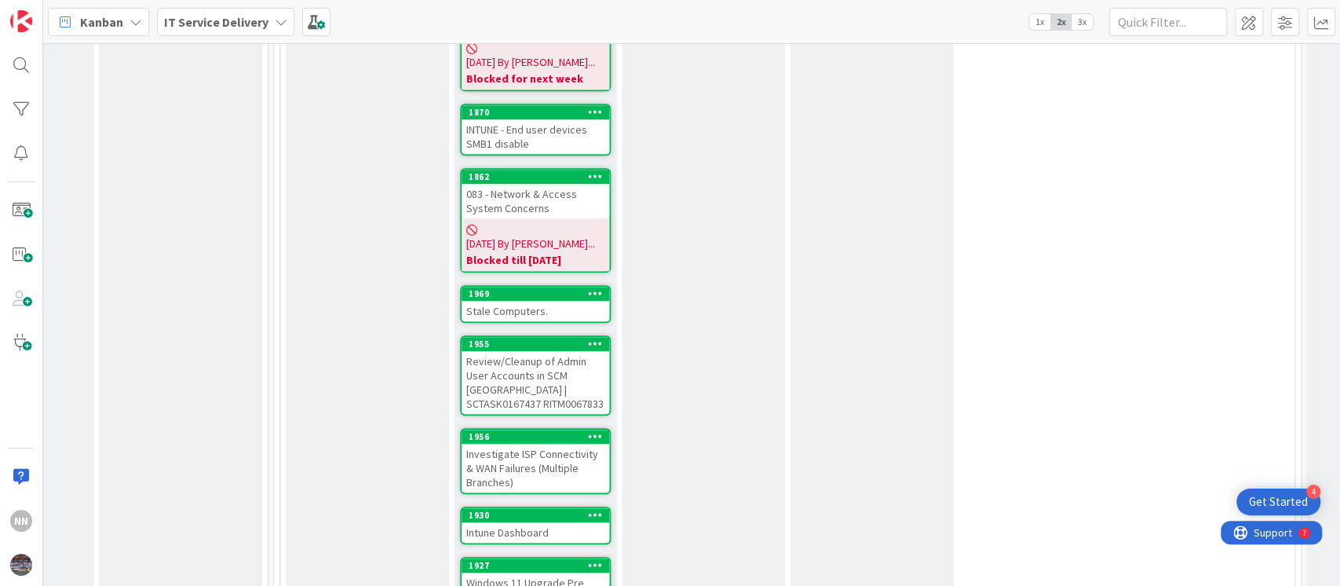
click at [524, 351] on div "Review/Cleanup of Admin User Accounts in SCM [GEOGRAPHIC_DATA] | SCTASK0167437 …" at bounding box center [536, 382] width 148 height 63
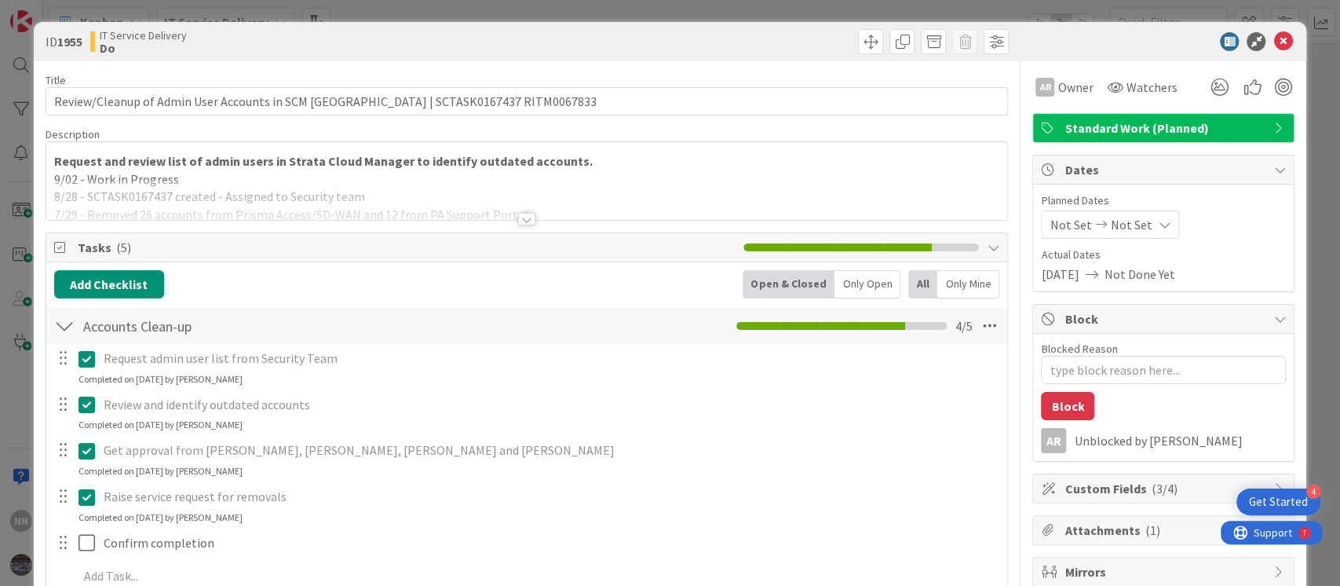
click at [518, 221] on div at bounding box center [526, 219] width 17 height 13
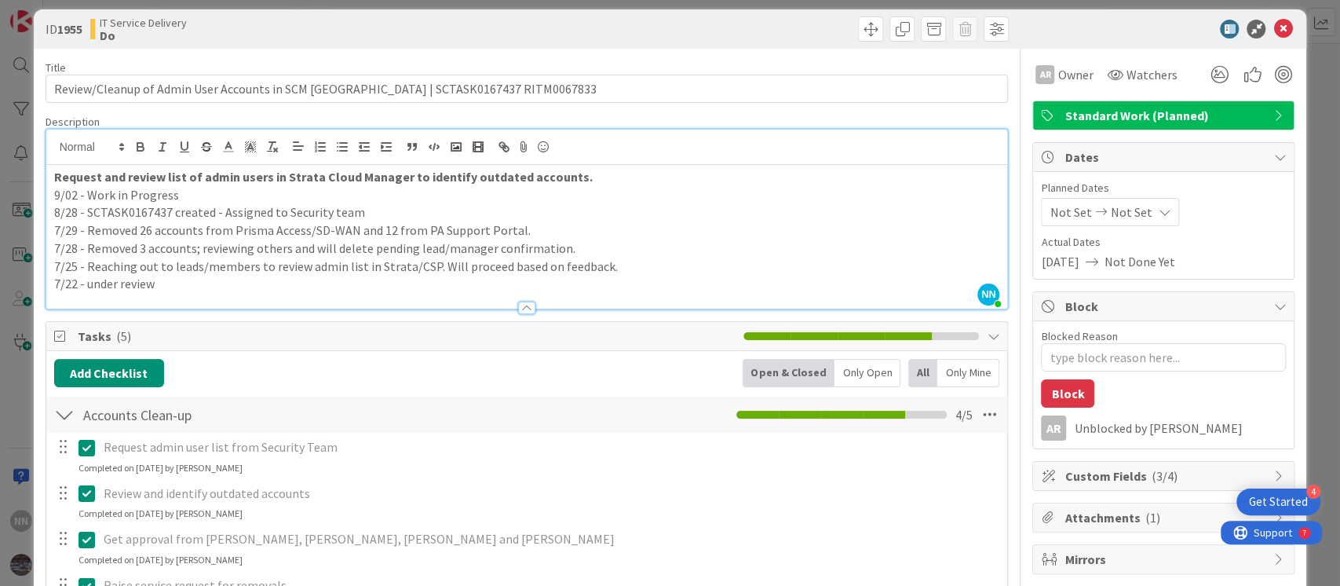
scroll to position [8, 0]
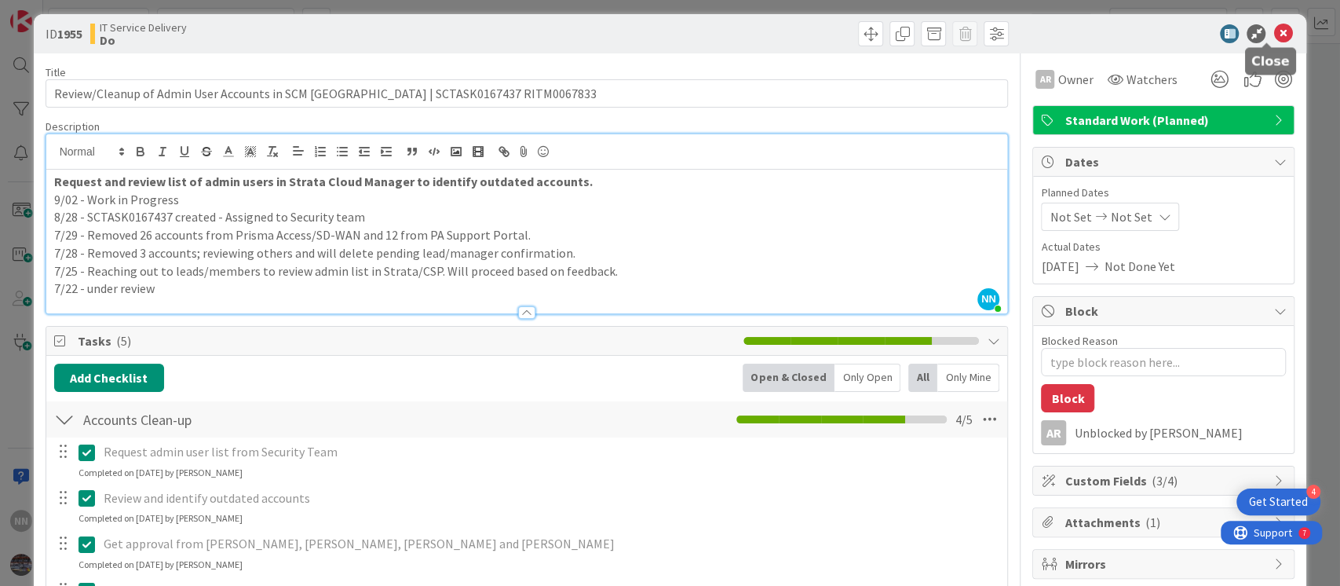
click at [1273, 35] on icon at bounding box center [1282, 33] width 19 height 19
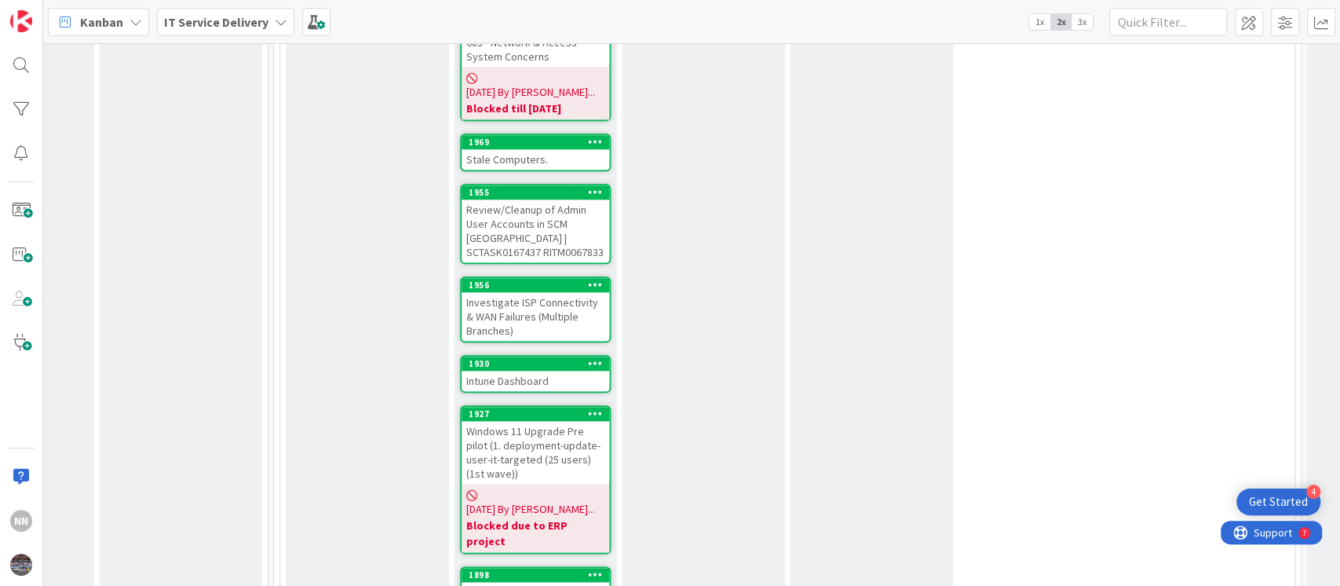
click at [534, 292] on div "Investigate ISP Connectivity & WAN Failures (Multiple Branches)" at bounding box center [536, 316] width 148 height 49
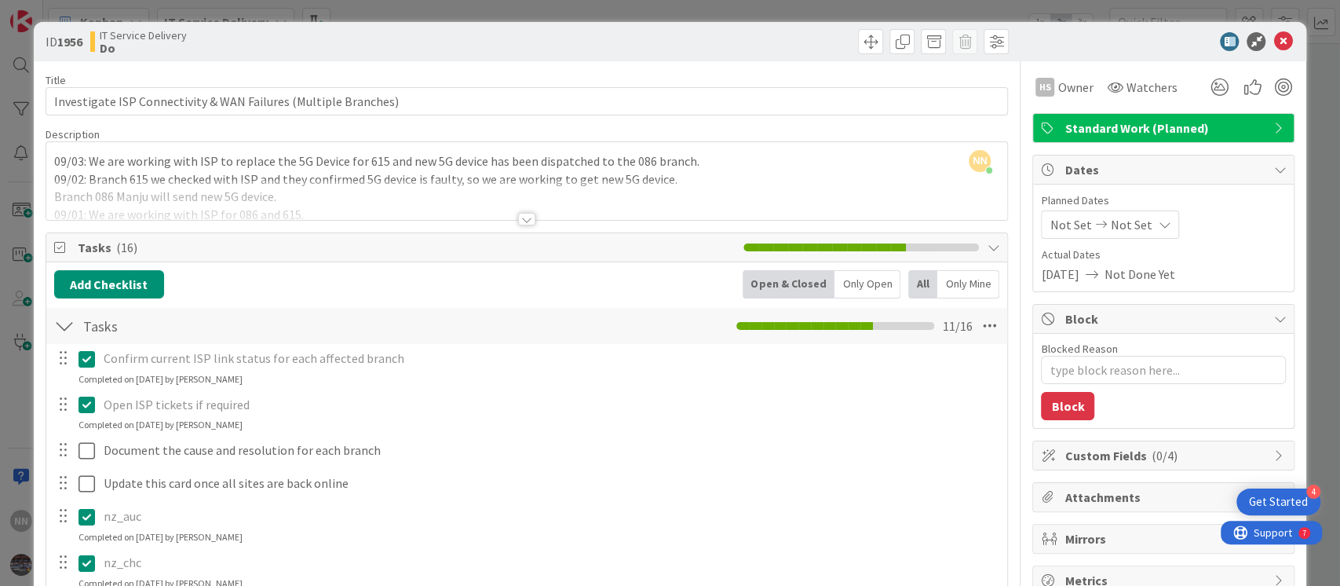
click at [518, 217] on div at bounding box center [526, 219] width 17 height 13
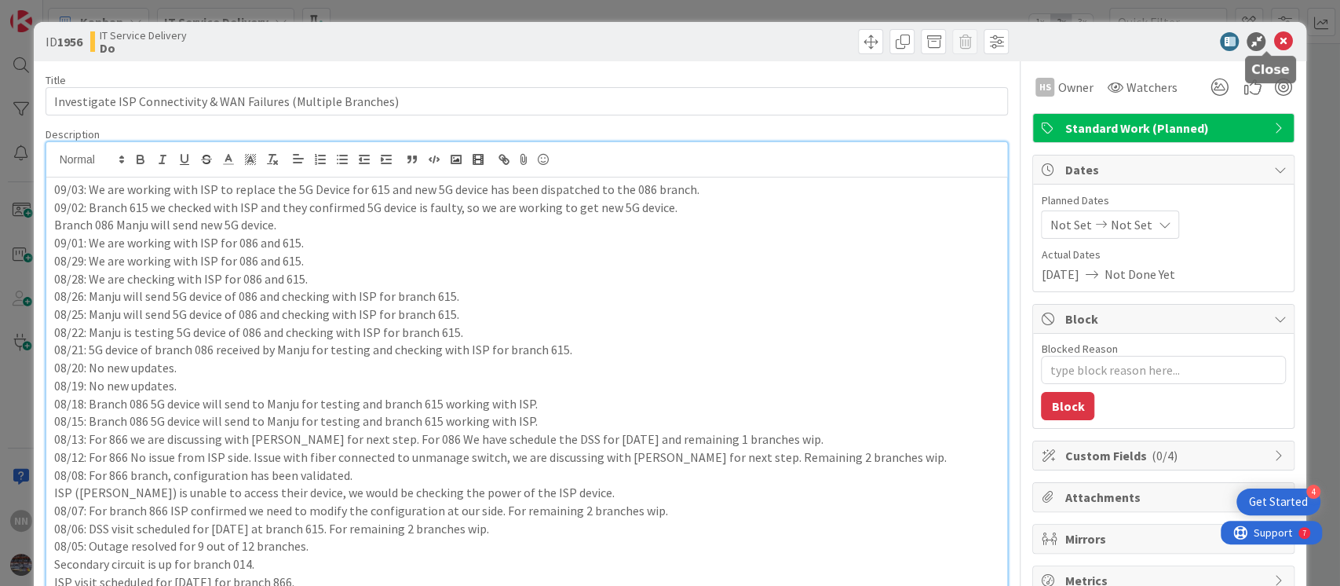
click at [1273, 41] on icon at bounding box center [1282, 41] width 19 height 19
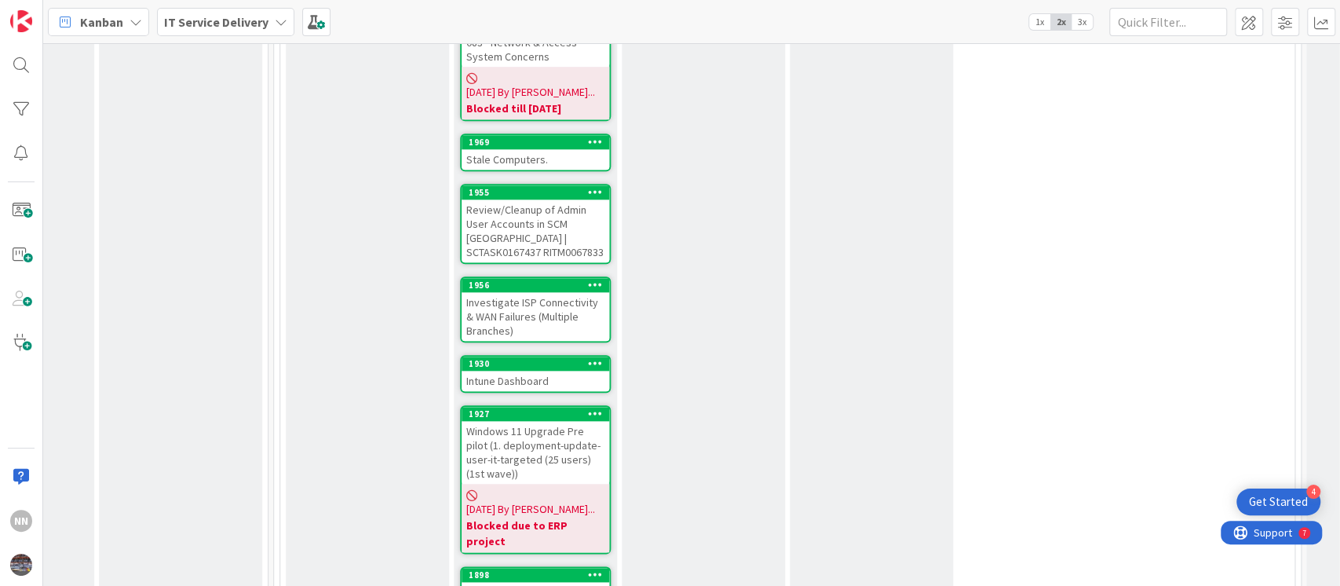
click at [546, 371] on div "Intune Dashboard" at bounding box center [536, 381] width 148 height 20
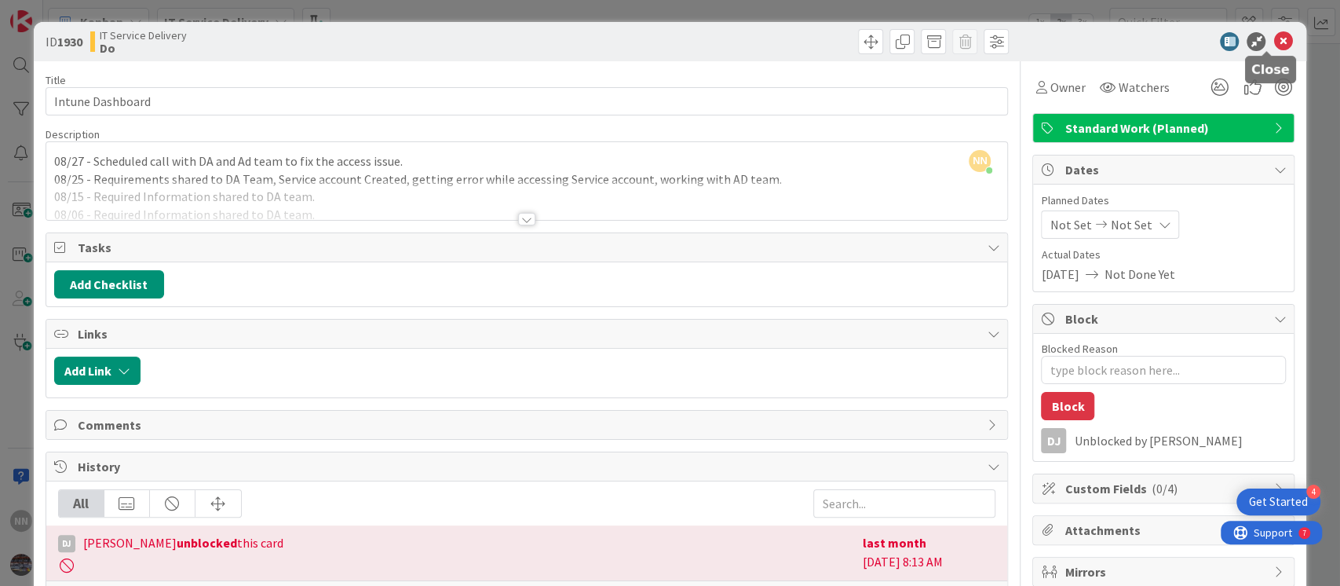
click at [1273, 39] on icon at bounding box center [1282, 41] width 19 height 19
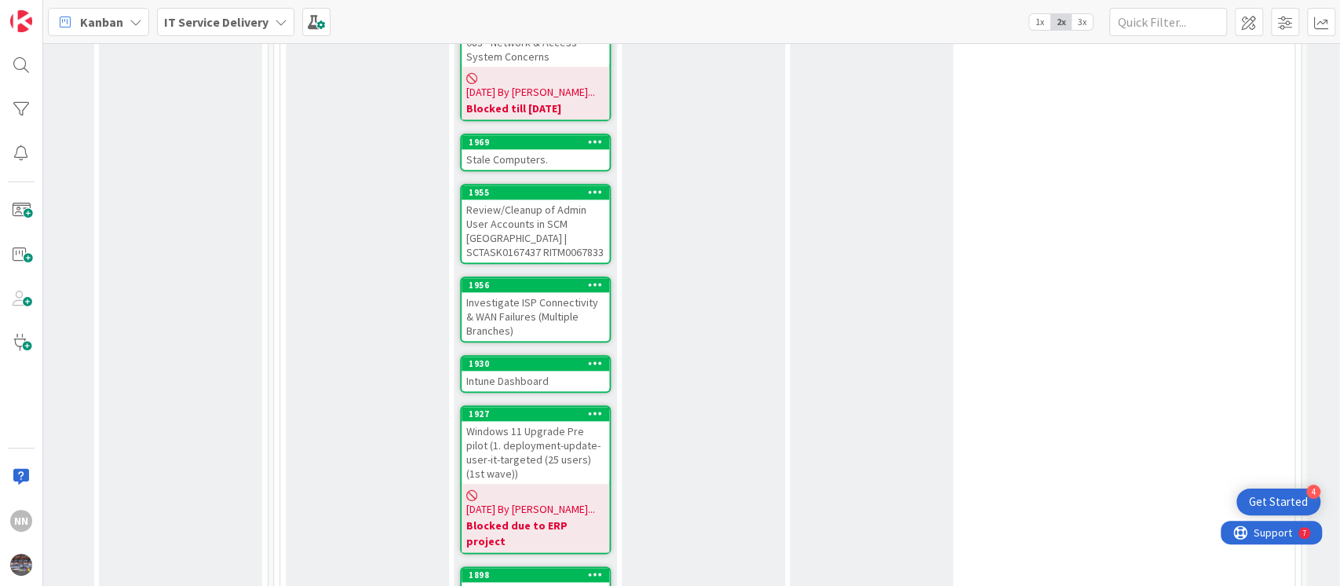
click at [545, 292] on div "Investigate ISP Connectivity & WAN Failures (Multiple Branches)" at bounding box center [536, 316] width 148 height 49
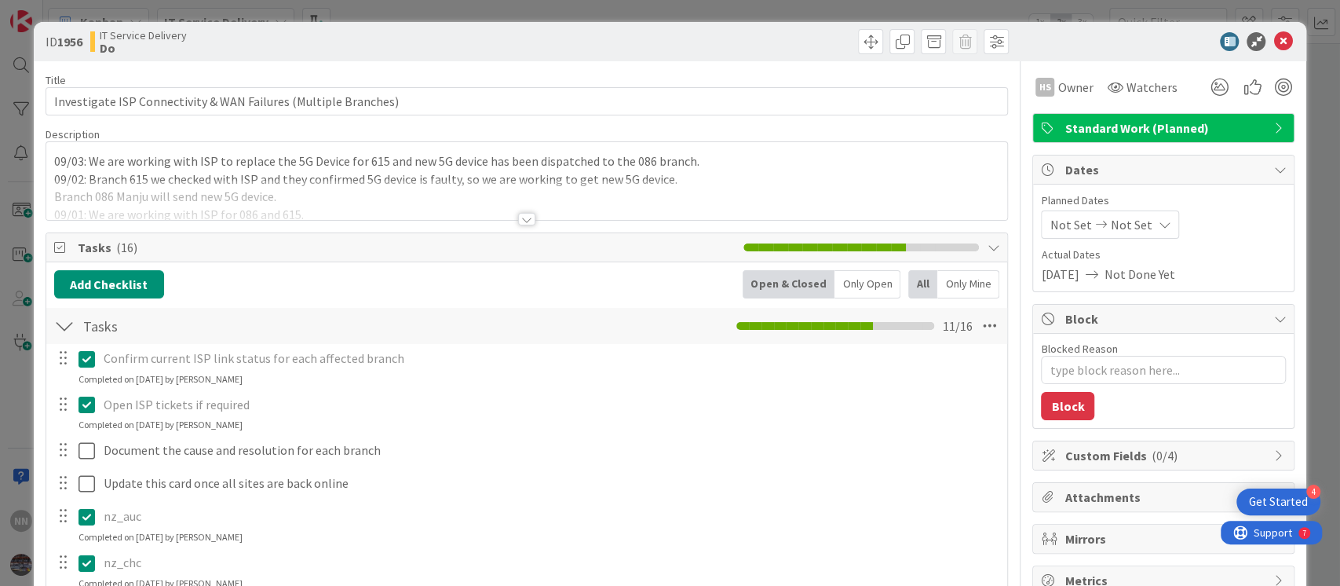
click at [528, 214] on div at bounding box center [527, 200] width 962 height 40
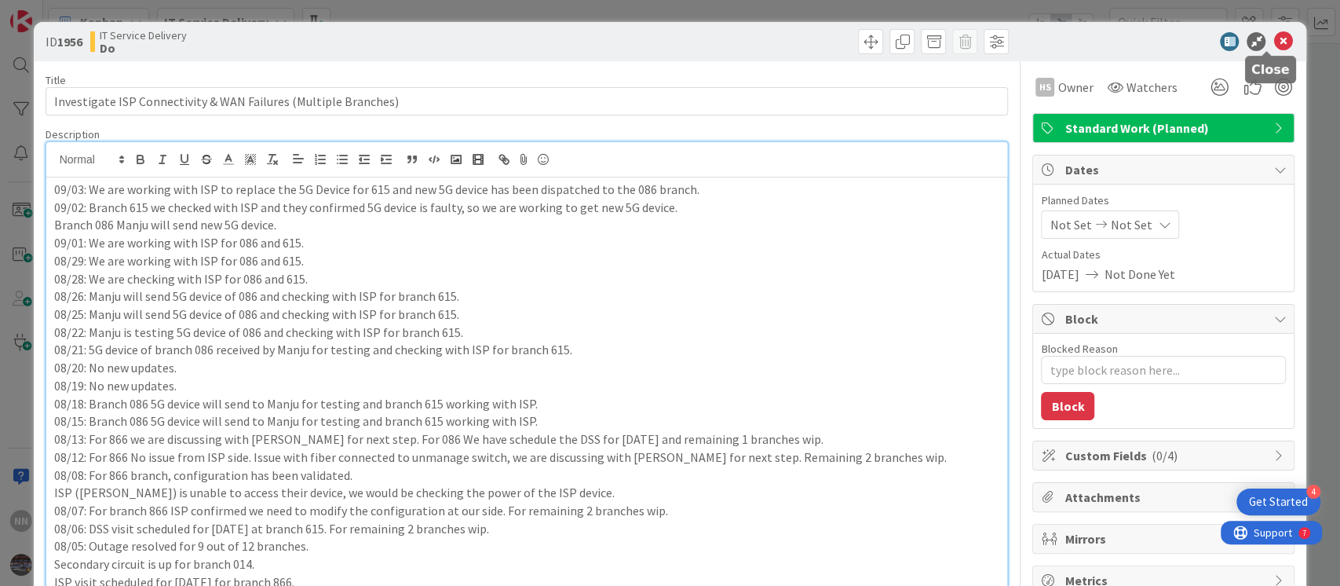
click at [1273, 47] on icon at bounding box center [1282, 41] width 19 height 19
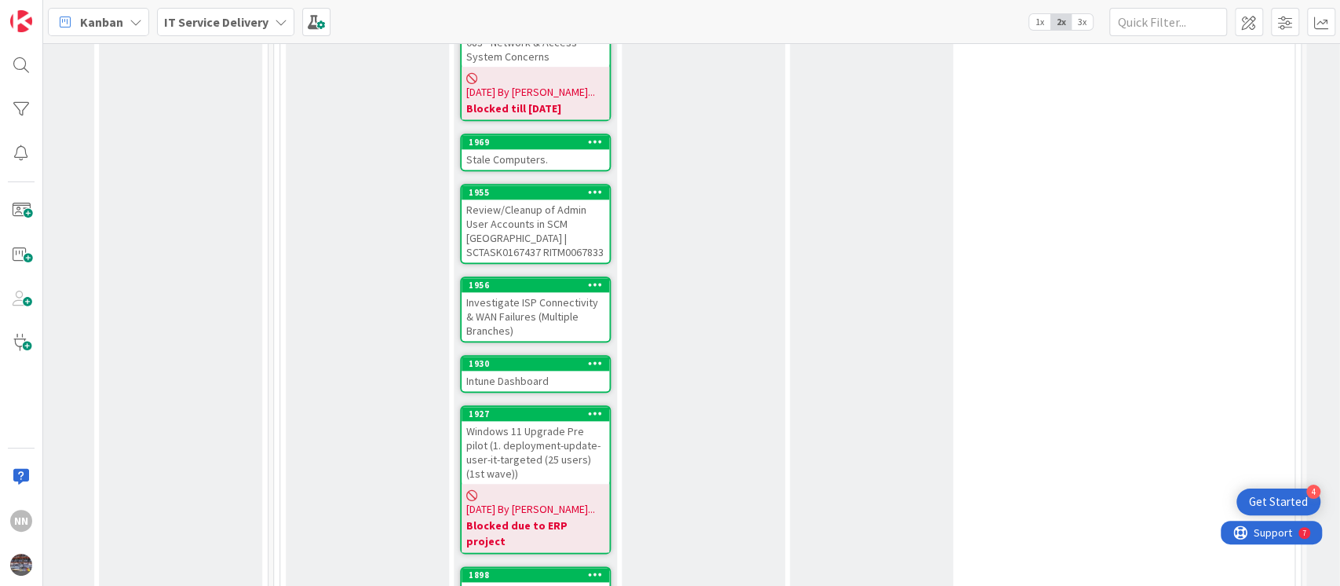
click at [572, 371] on div "Intune Dashboard" at bounding box center [536, 381] width 148 height 20
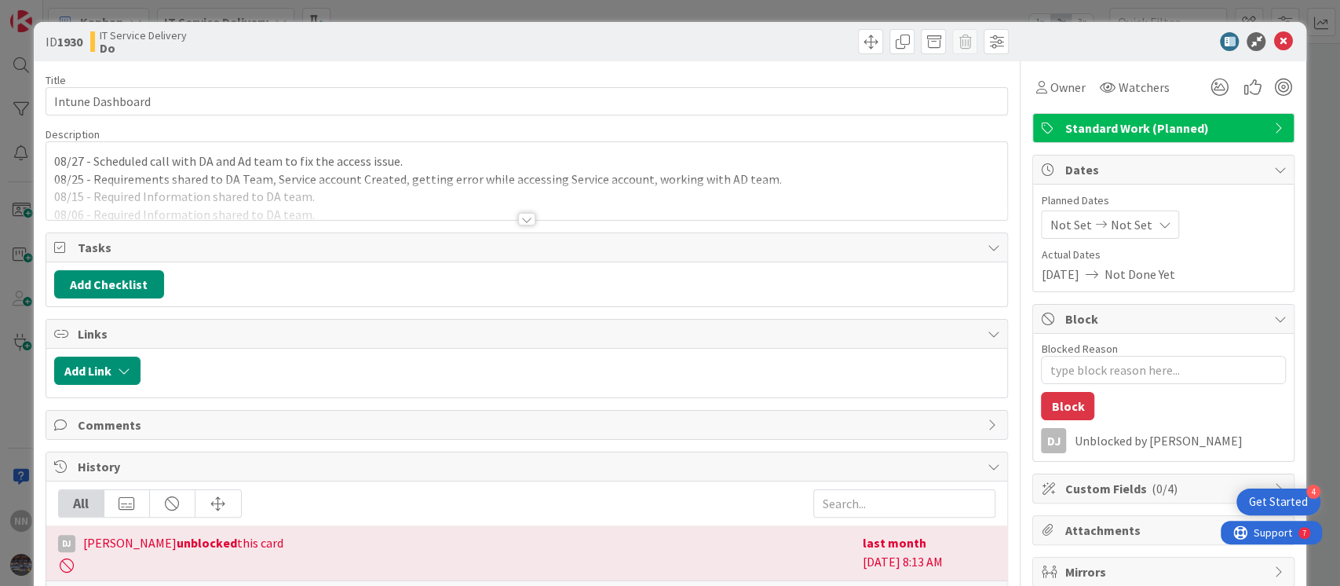
click at [518, 217] on div at bounding box center [526, 219] width 17 height 13
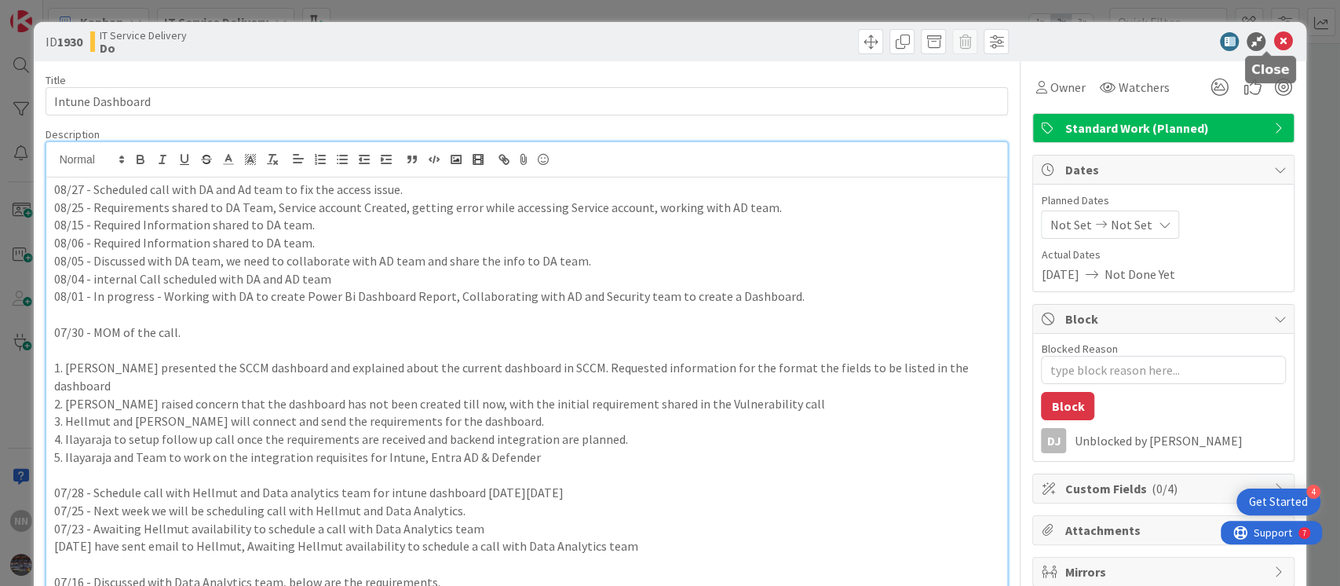
click at [1273, 41] on icon at bounding box center [1282, 41] width 19 height 19
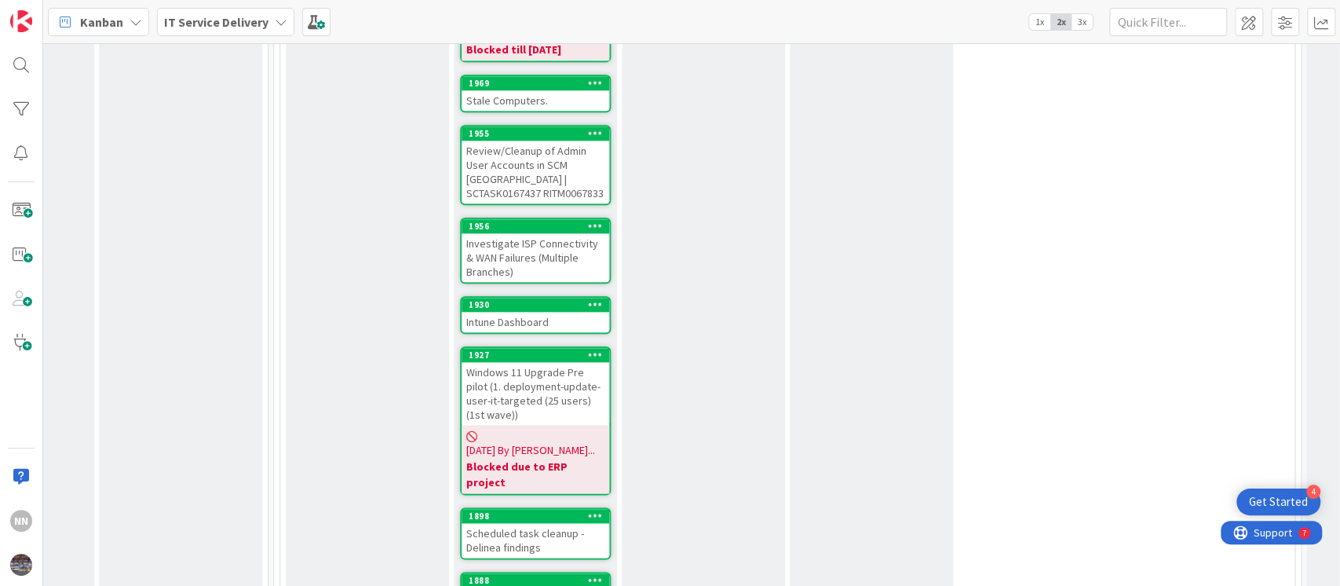
scroll to position [1182, 628]
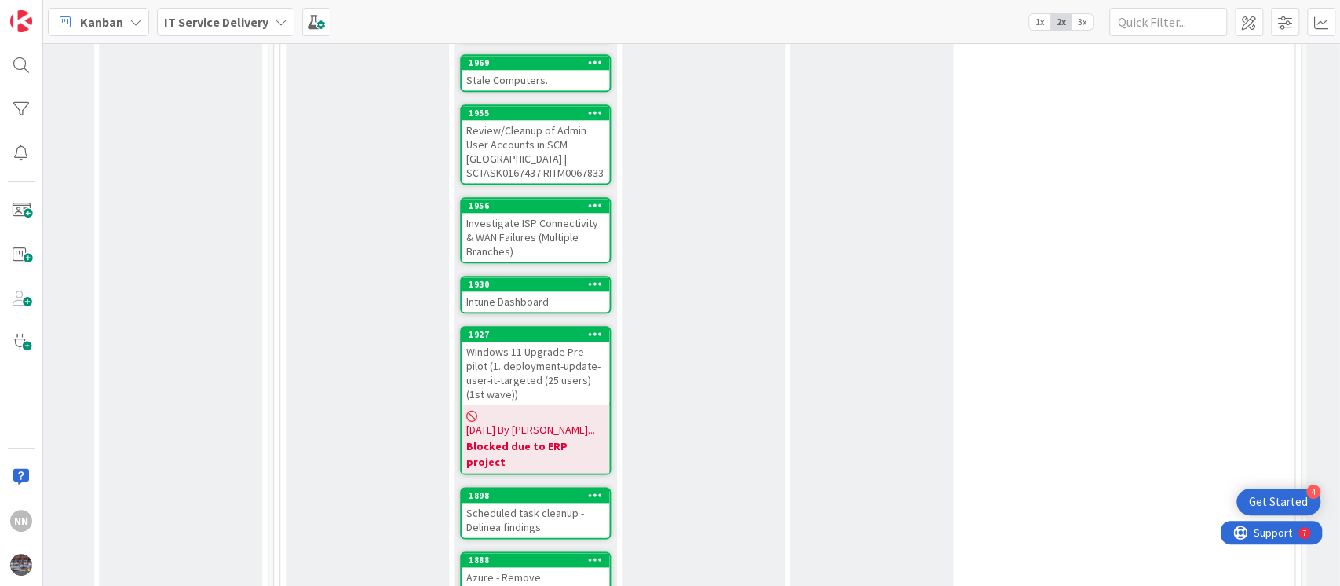
click at [521, 342] on div "Windows 11 Upgrade Pre pilot (1. deployment-update-user-it-targeted (25 users) …" at bounding box center [536, 373] width 148 height 63
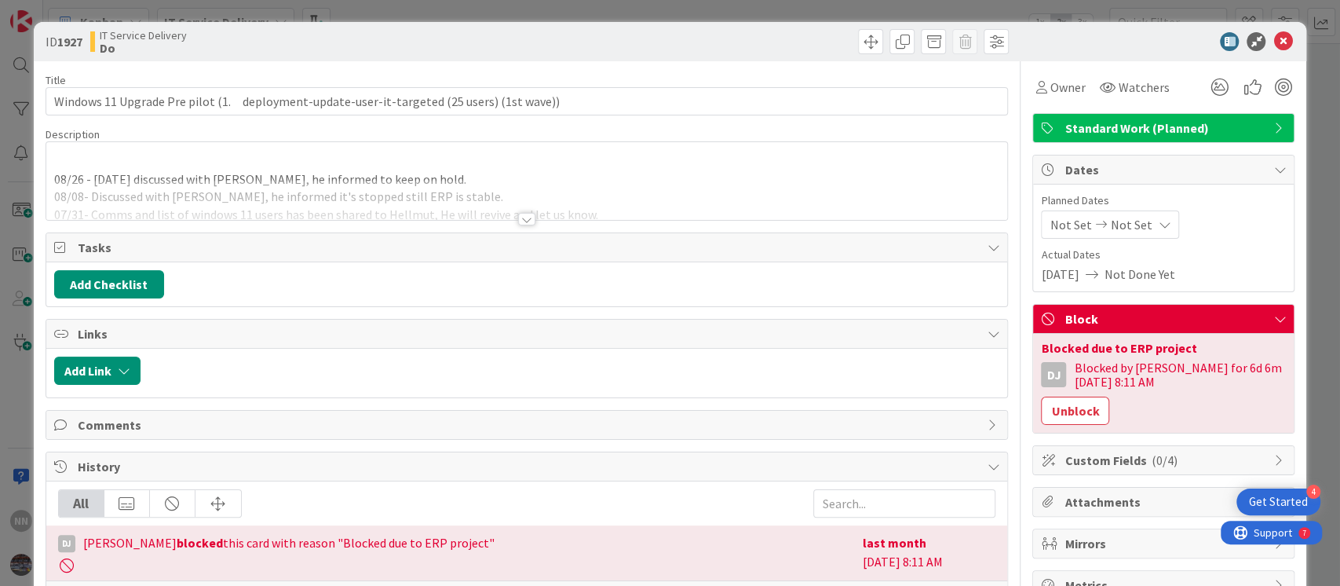
click at [524, 217] on div at bounding box center [526, 219] width 17 height 13
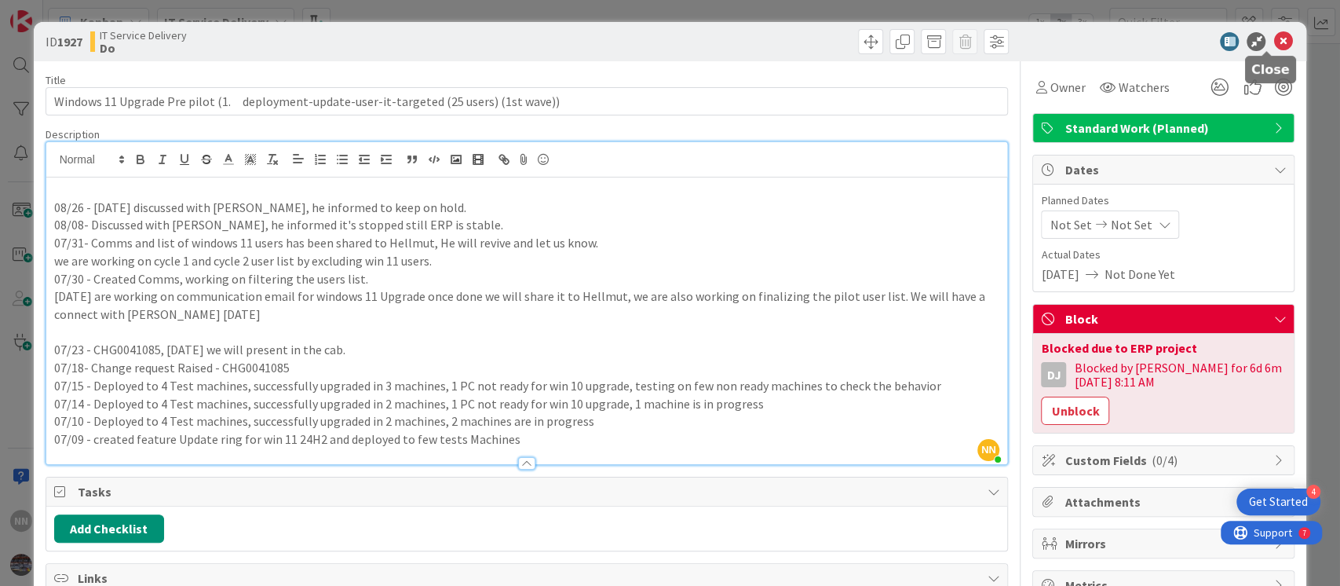
click at [1273, 44] on icon at bounding box center [1282, 41] width 19 height 19
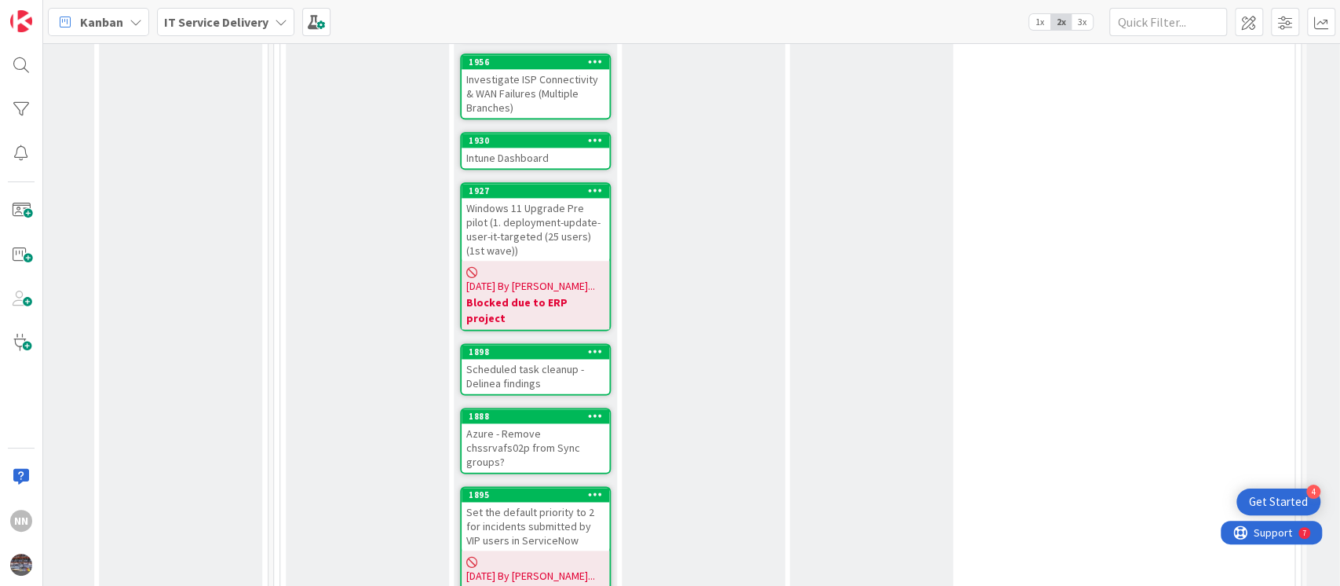
scroll to position [1327, 628]
click at [536, 358] on div "Scheduled task cleanup - Delinea findings" at bounding box center [536, 375] width 148 height 35
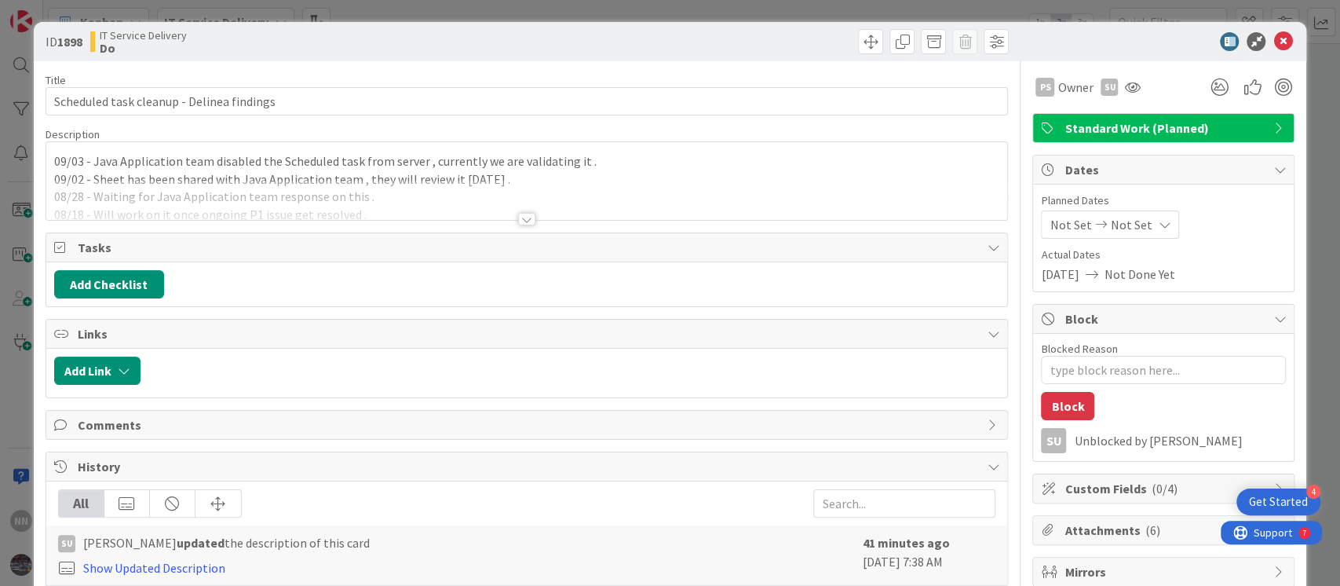
click at [518, 221] on div at bounding box center [526, 219] width 17 height 13
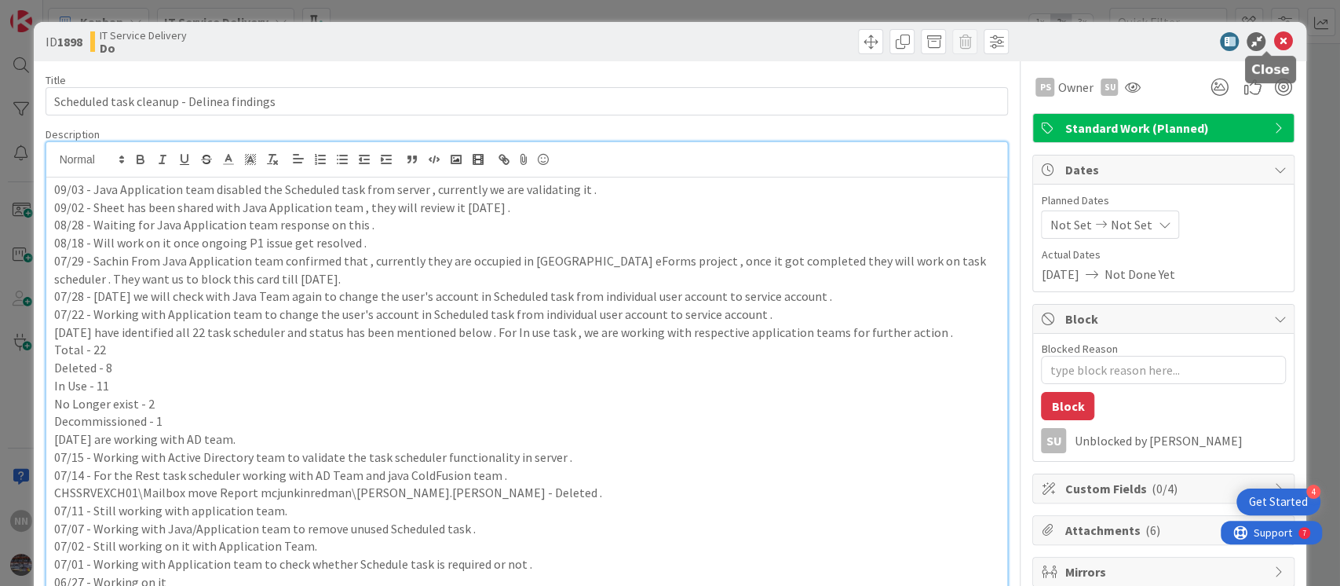
click at [1273, 38] on icon at bounding box center [1282, 41] width 19 height 19
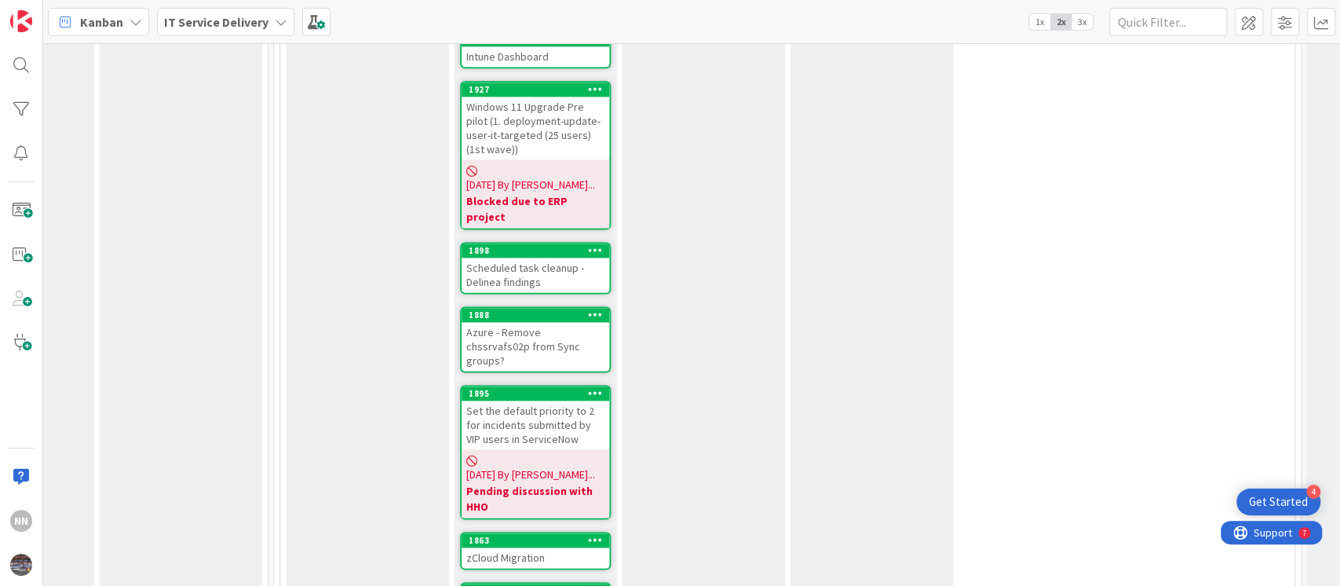
click at [516, 322] on div "Azure - Remove chssrvafs02p from Sync groups?" at bounding box center [536, 346] width 148 height 49
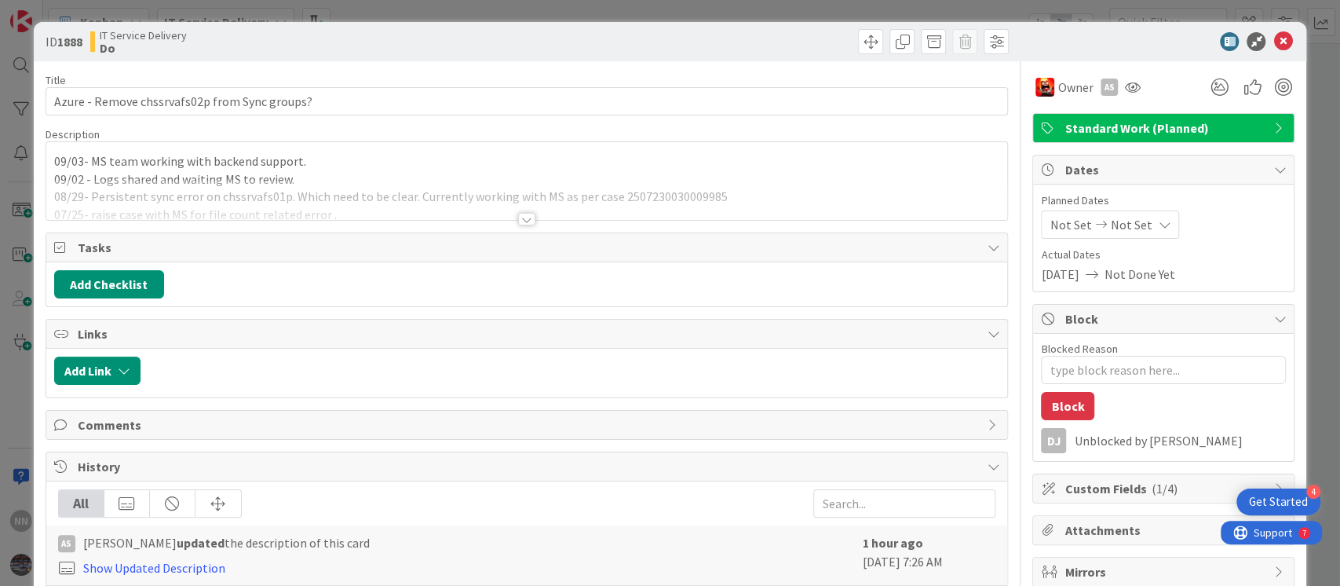
click at [518, 217] on div at bounding box center [526, 219] width 17 height 13
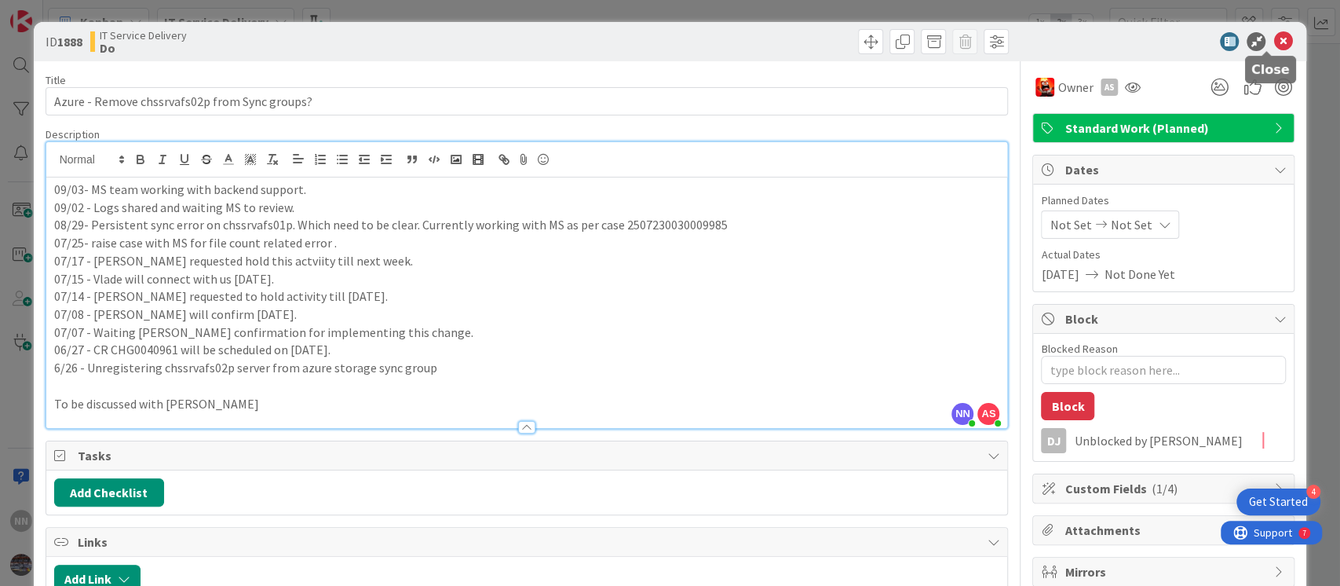
click at [1273, 40] on icon at bounding box center [1282, 41] width 19 height 19
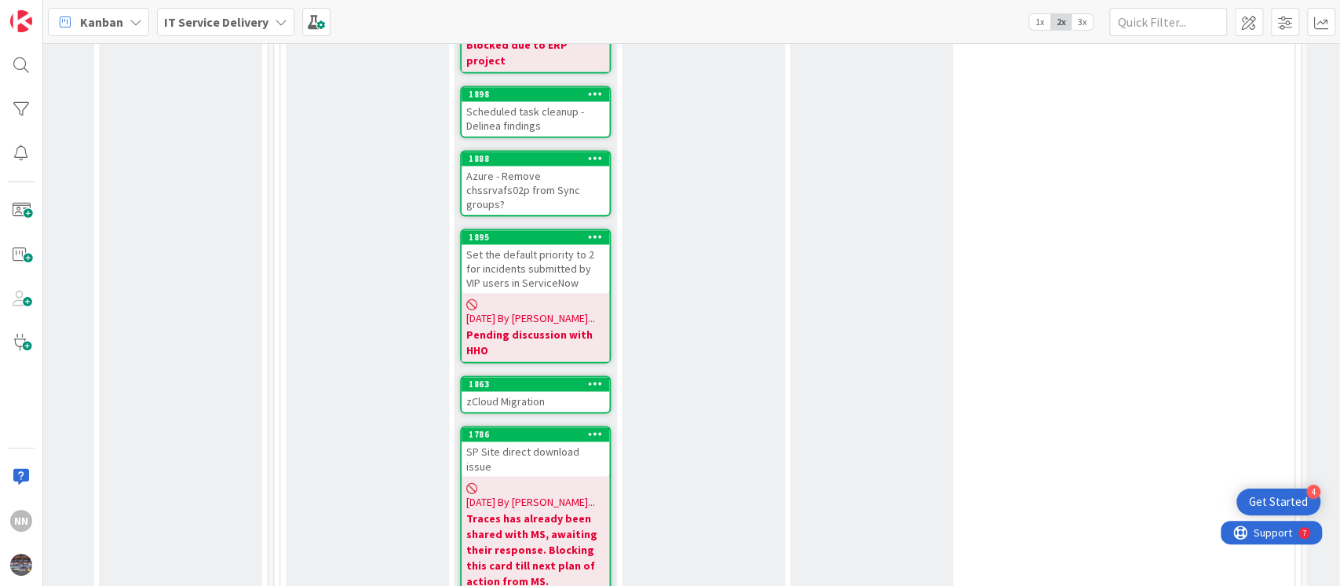
scroll to position [1584, 628]
click at [521, 390] on div "zCloud Migration" at bounding box center [536, 400] width 148 height 20
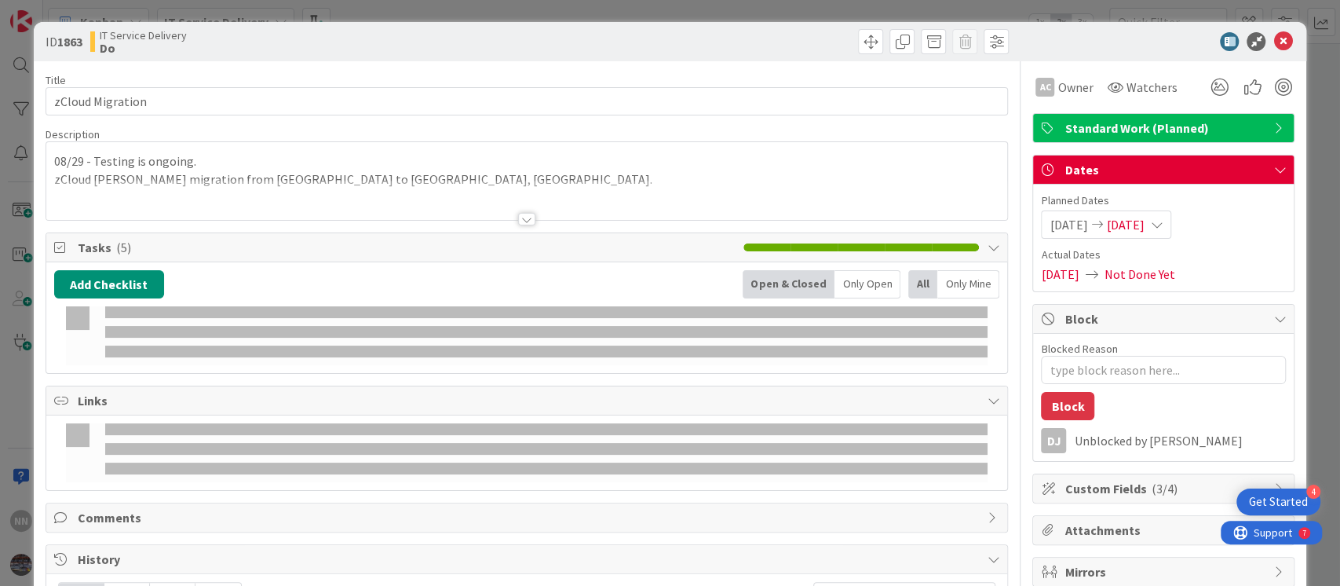
type textarea "x"
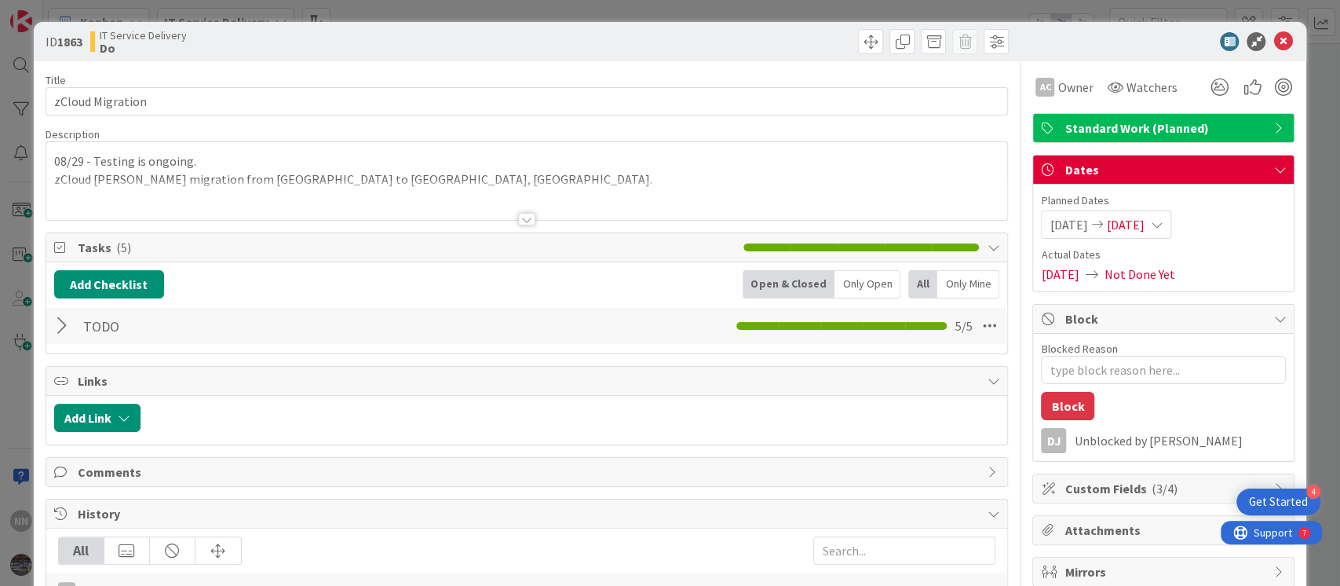
click at [520, 217] on div at bounding box center [526, 219] width 17 height 13
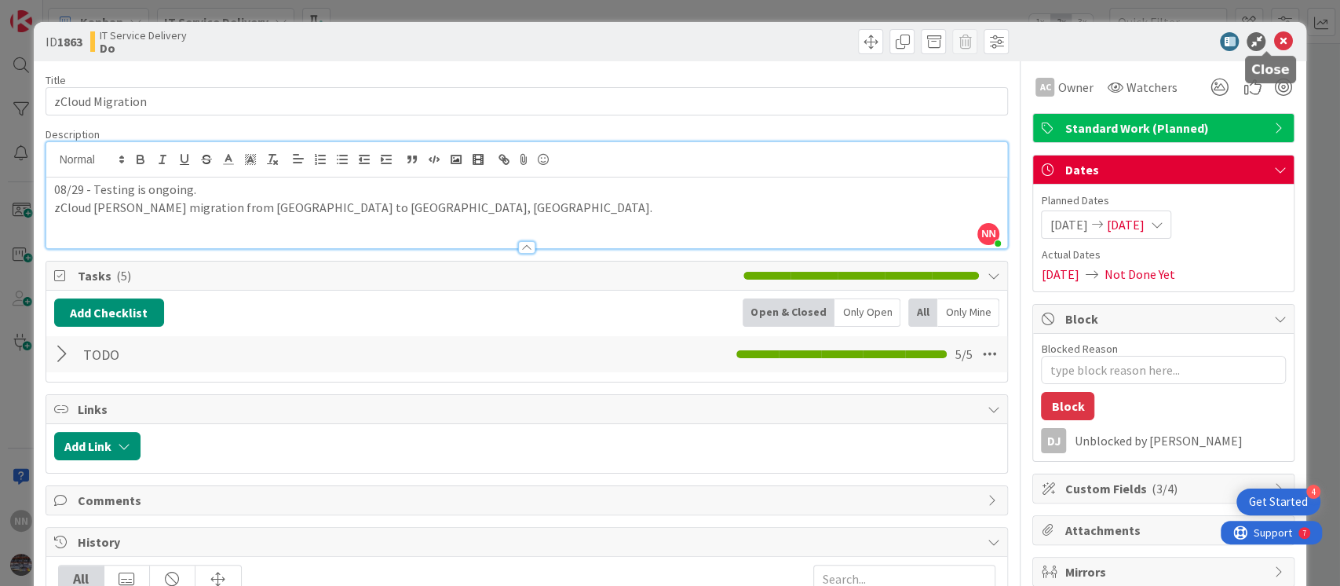
click at [1273, 43] on icon at bounding box center [1282, 41] width 19 height 19
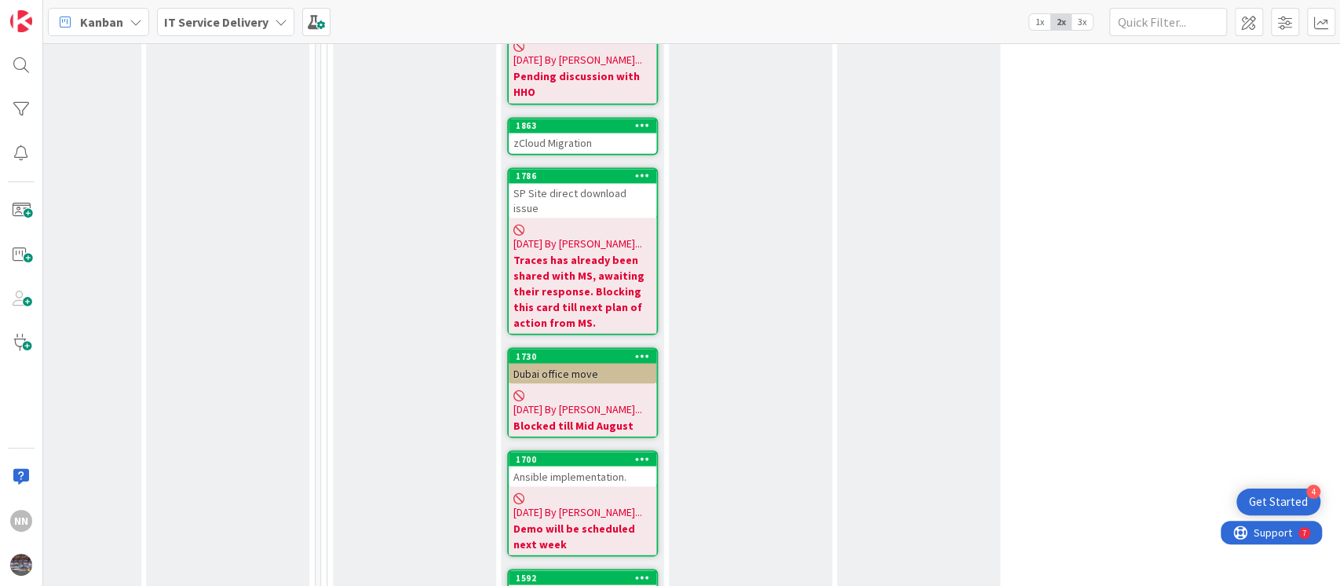
scroll to position [1734, 581]
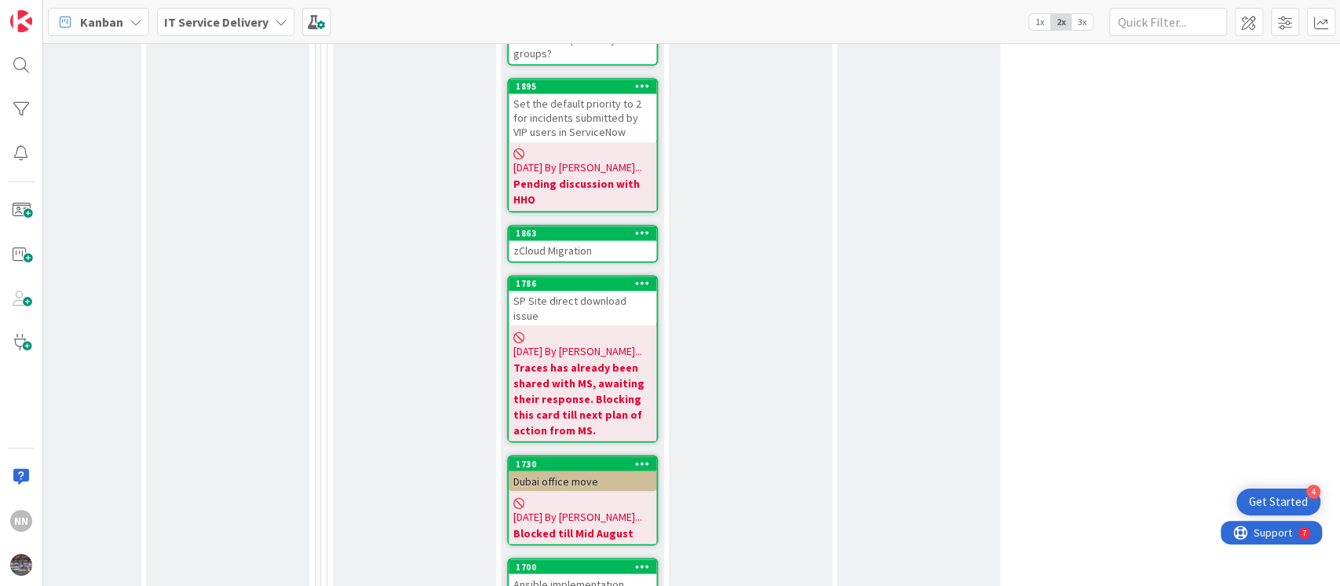
click at [561, 359] on b "Traces has already been shared with MS, awaiting their response. Blocking this …" at bounding box center [582, 398] width 138 height 79
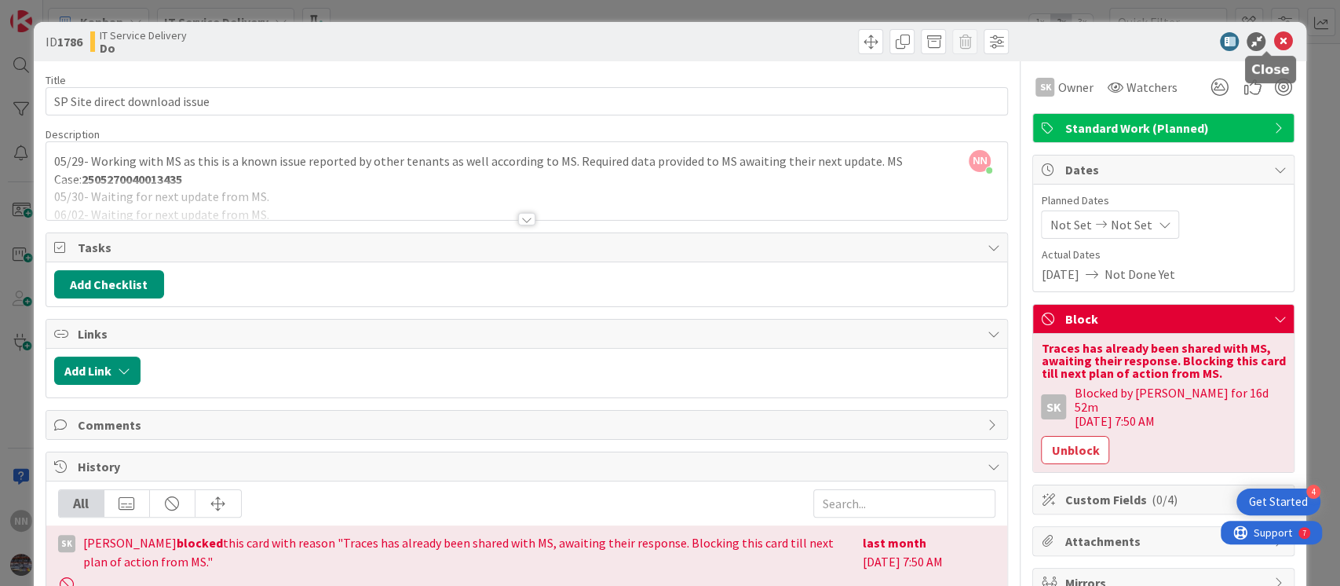
click at [1273, 46] on icon at bounding box center [1282, 41] width 19 height 19
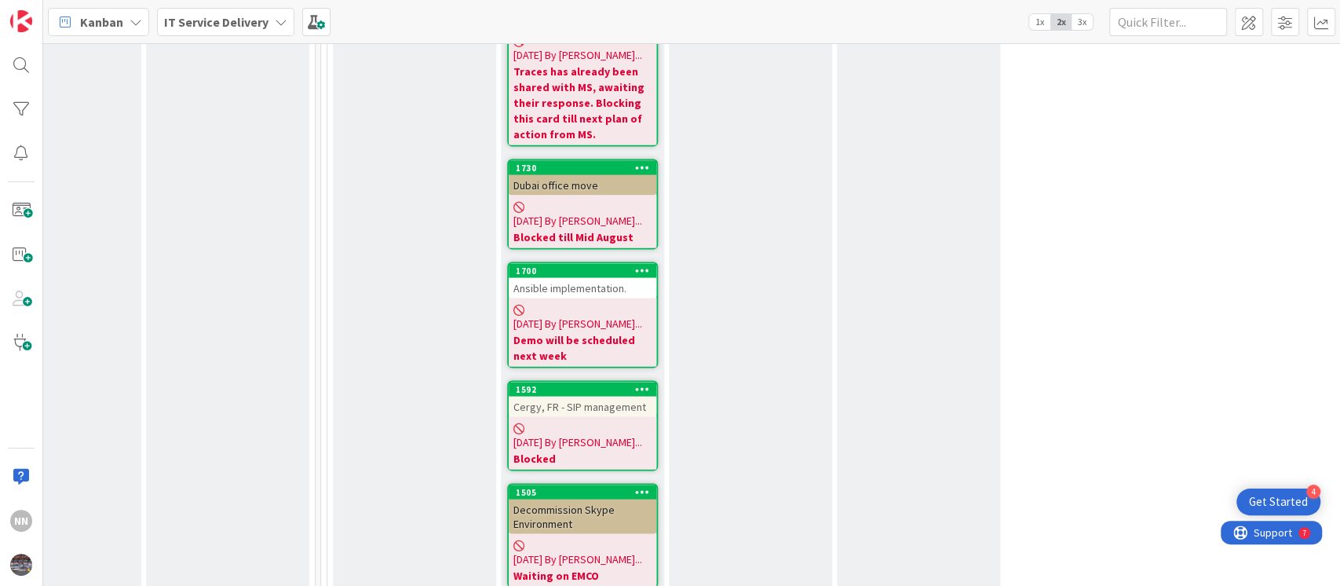
scroll to position [2040, 581]
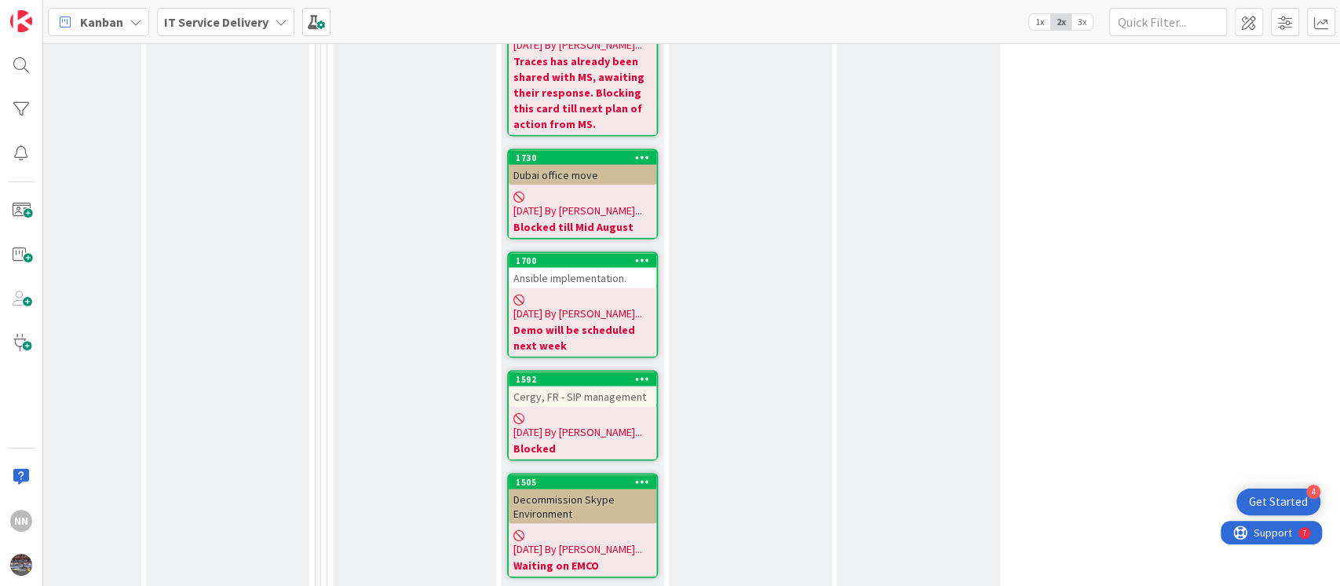
click at [593, 385] on div "Cergy, FR - SIP management" at bounding box center [583, 395] width 148 height 20
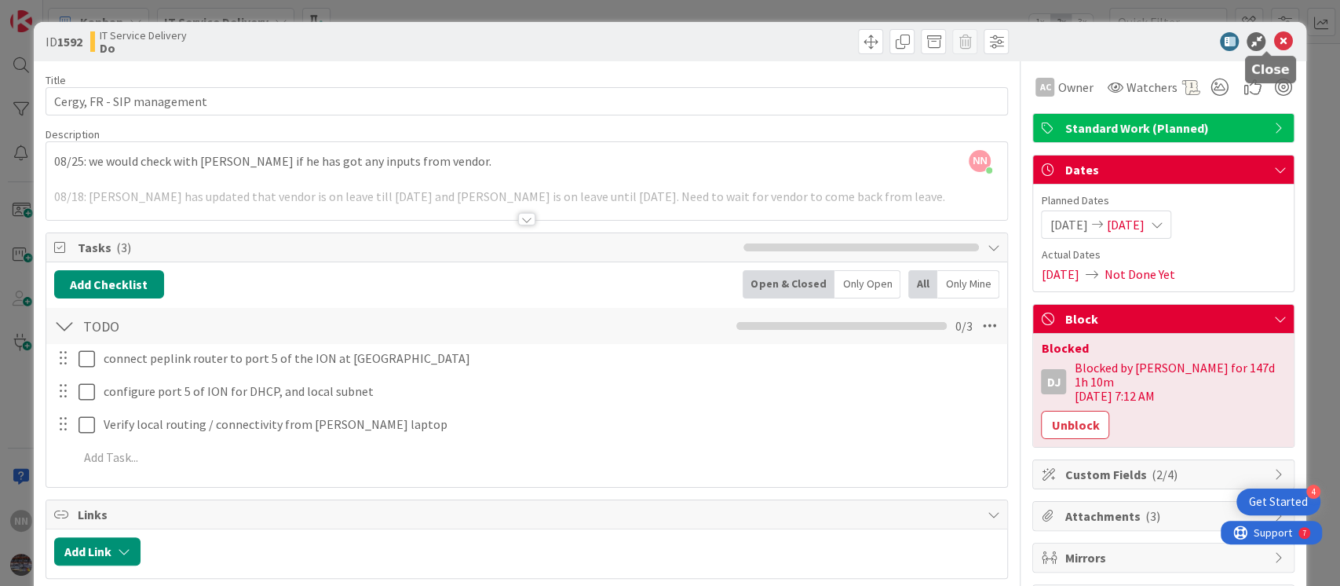
click at [1273, 35] on icon at bounding box center [1282, 41] width 19 height 19
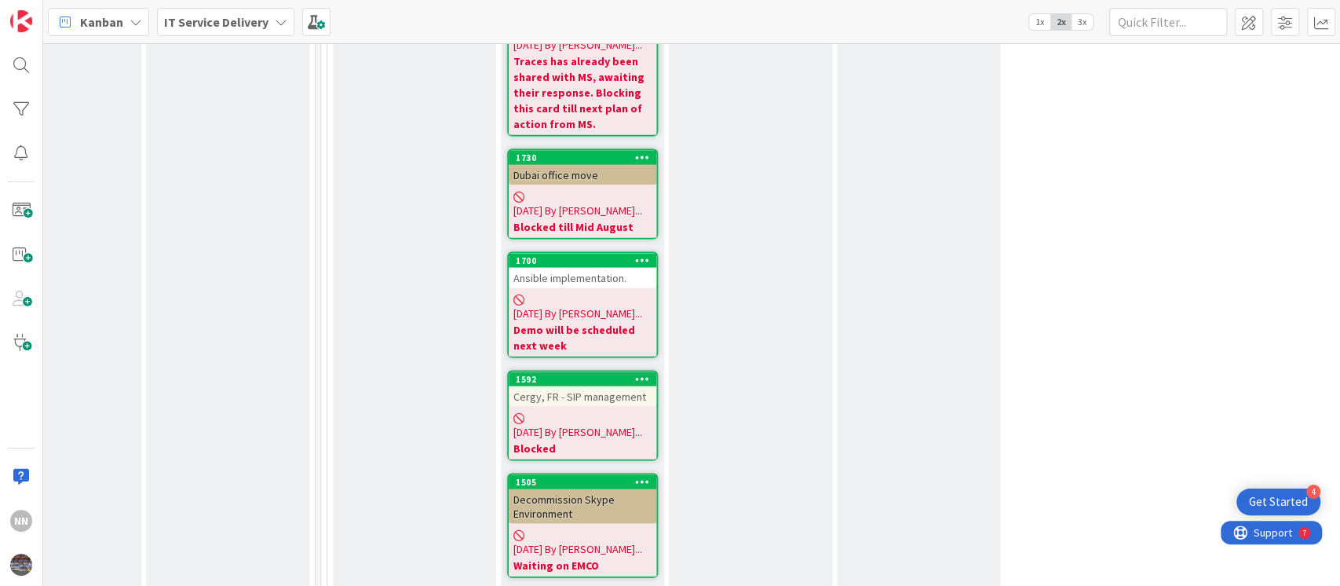
click at [589, 488] on div "Decommission Skype Environment" at bounding box center [583, 505] width 148 height 35
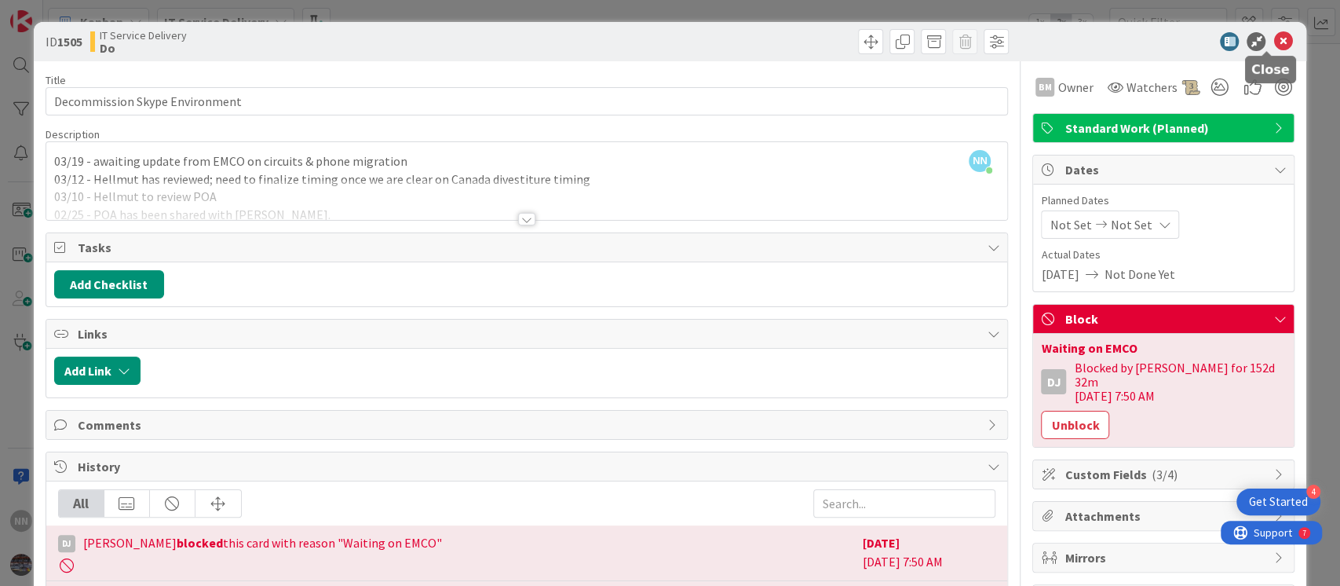
click at [1273, 42] on icon at bounding box center [1282, 41] width 19 height 19
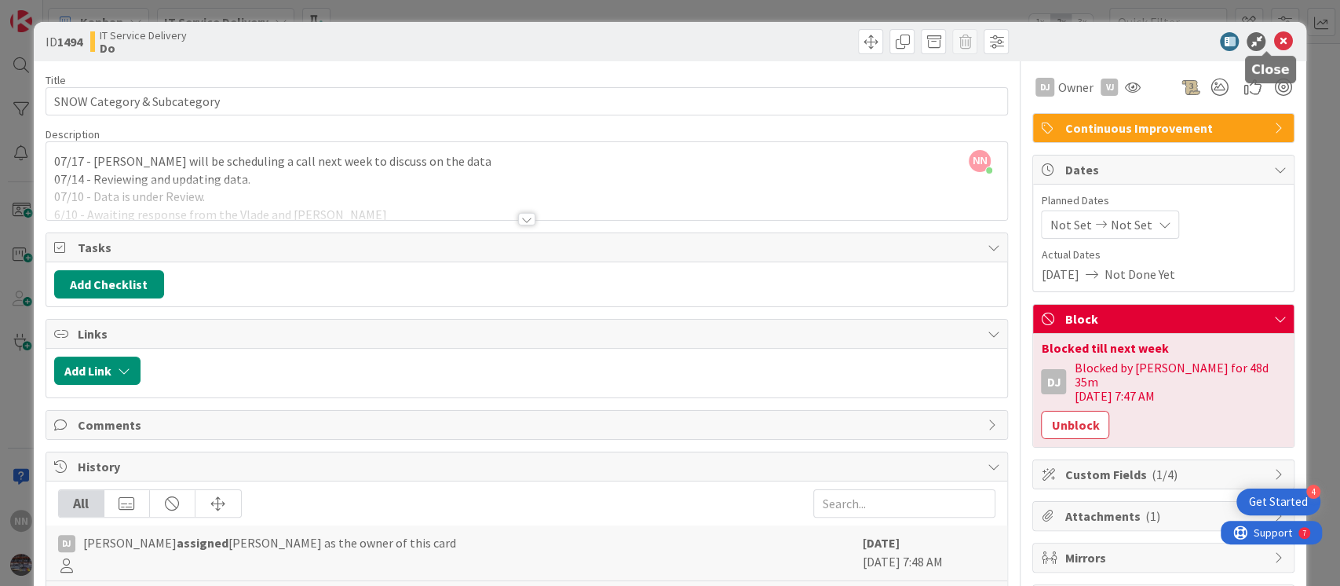
click at [1276, 46] on icon at bounding box center [1282, 41] width 19 height 19
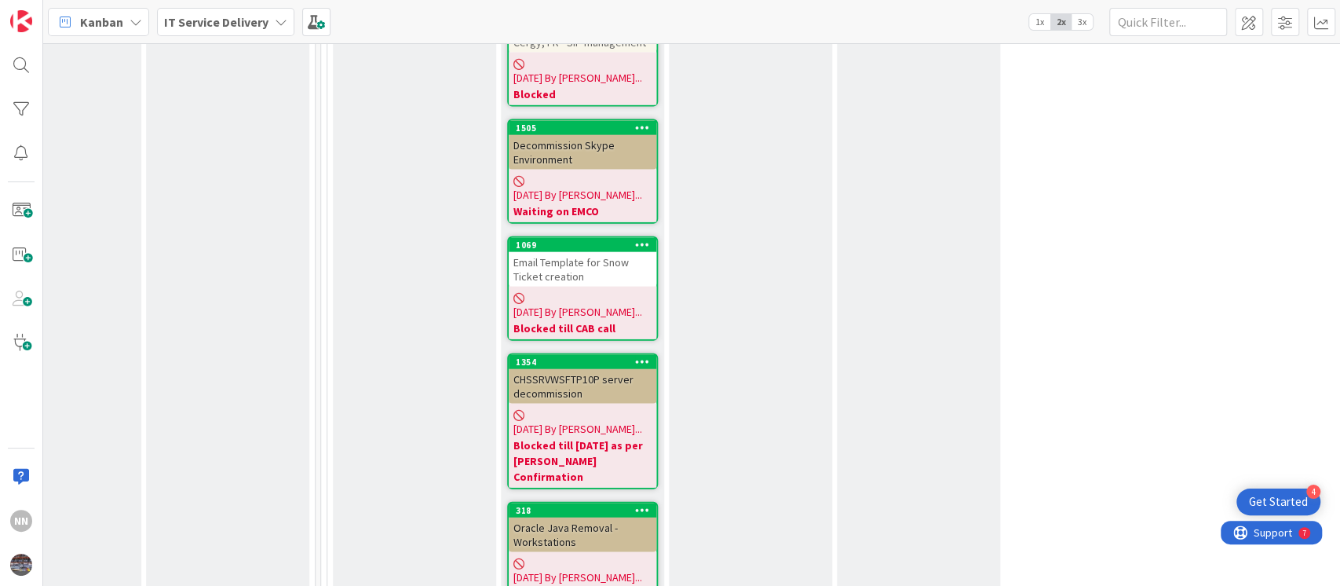
click at [537, 517] on div "Oracle Java Removal - Workstations" at bounding box center [583, 534] width 148 height 35
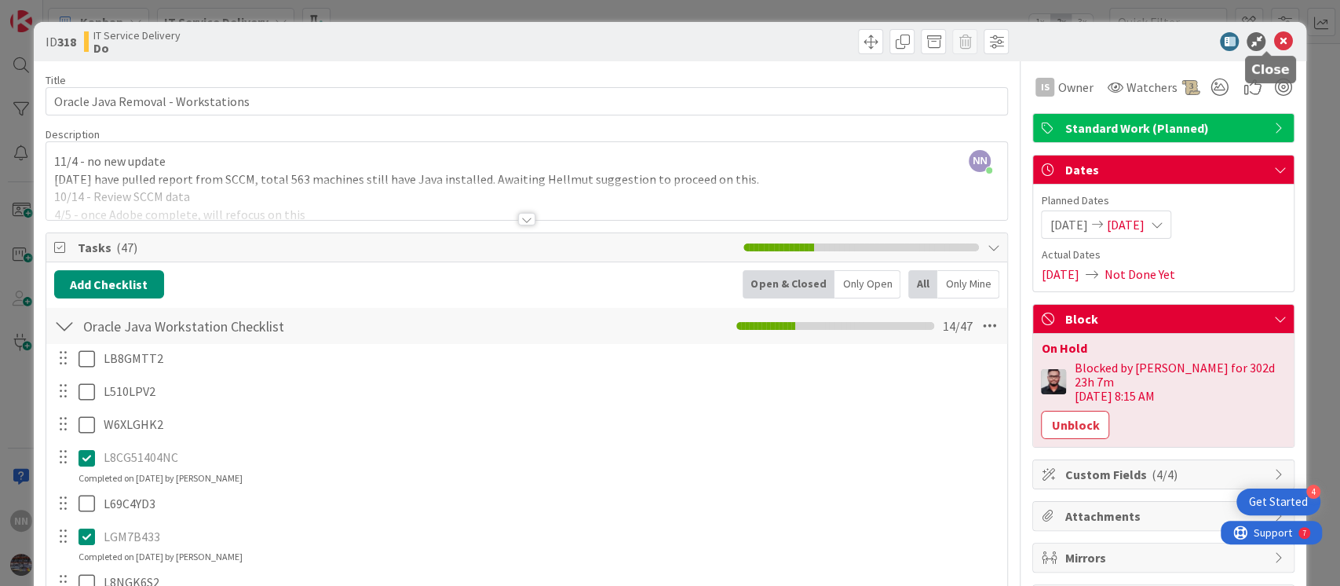
click at [1273, 37] on icon at bounding box center [1282, 41] width 19 height 19
